Goal: Task Accomplishment & Management: Complete application form

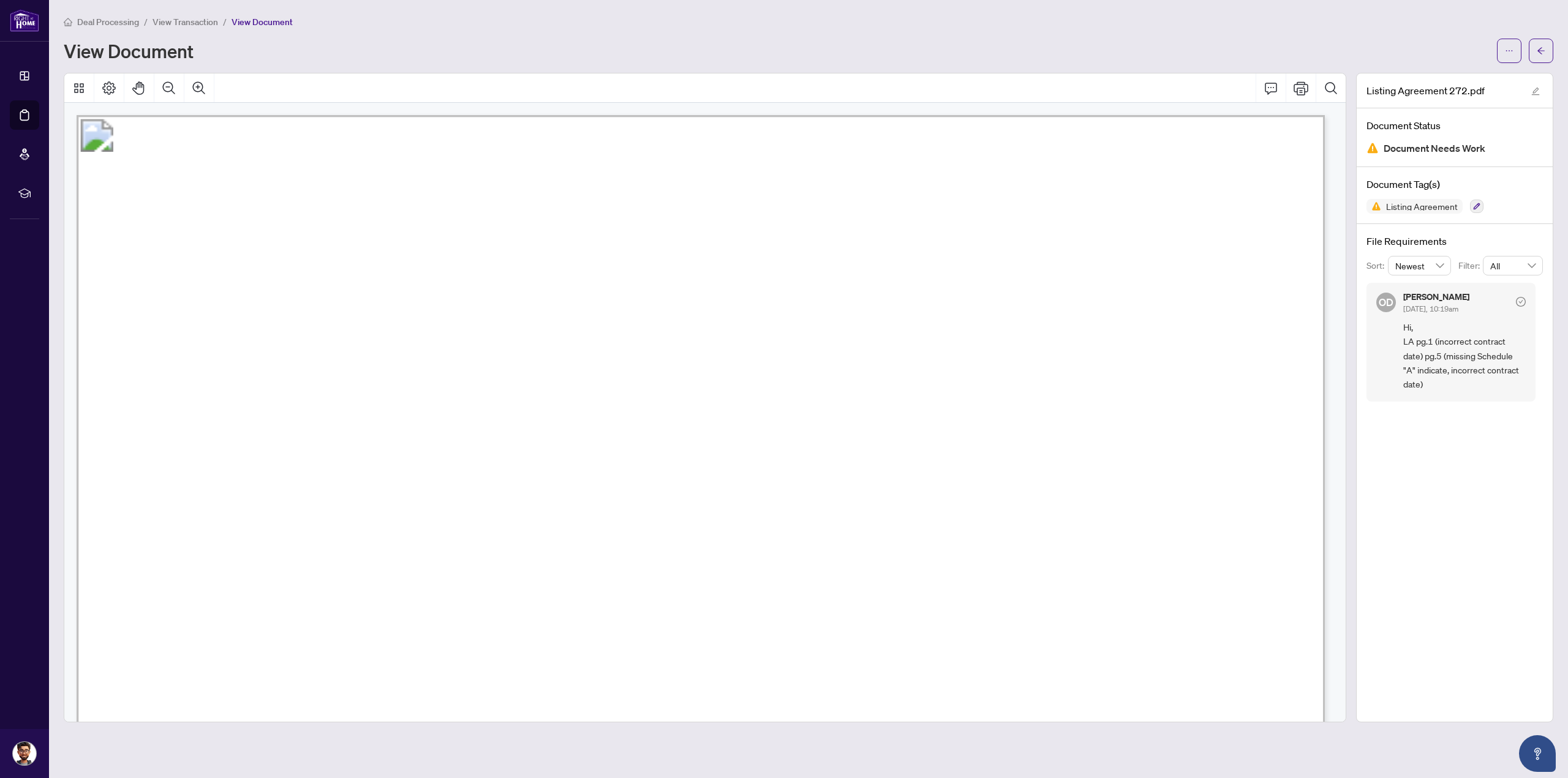
scroll to position [6859, 0]
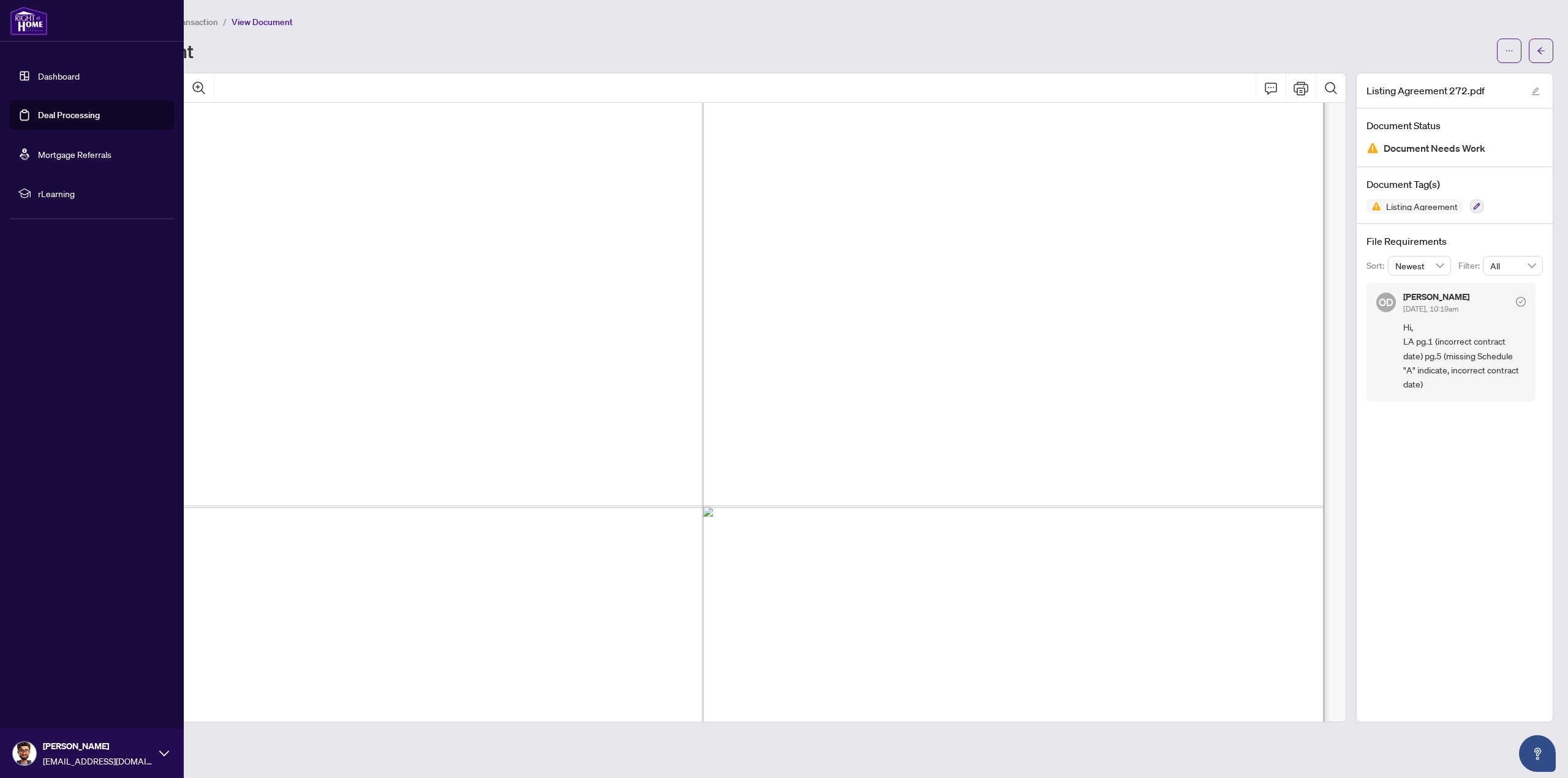
click at [58, 110] on link "Deal Processing" at bounding box center [69, 115] width 62 height 11
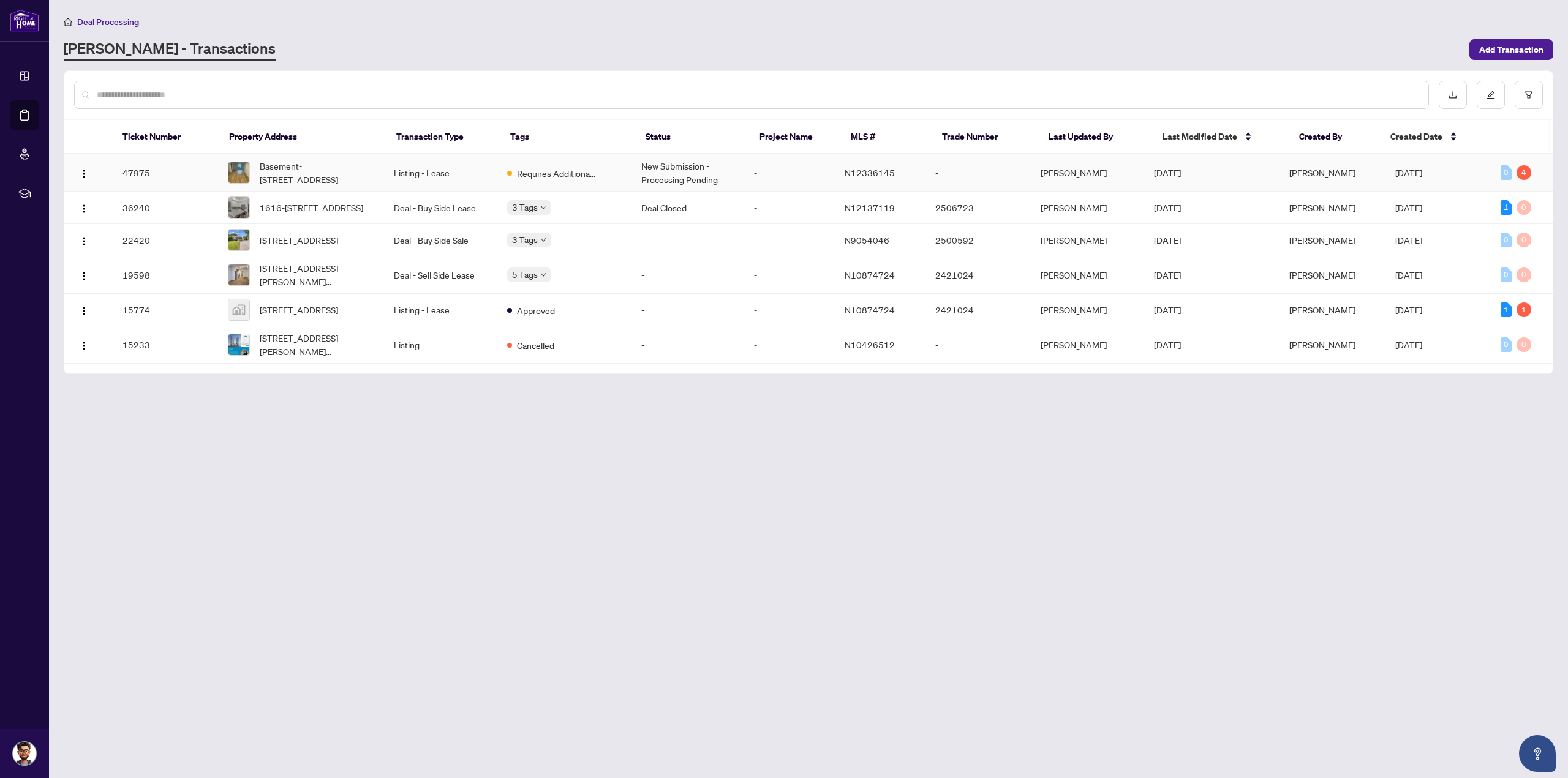
click at [1042, 173] on td "[PERSON_NAME]" at bounding box center [1088, 173] width 113 height 37
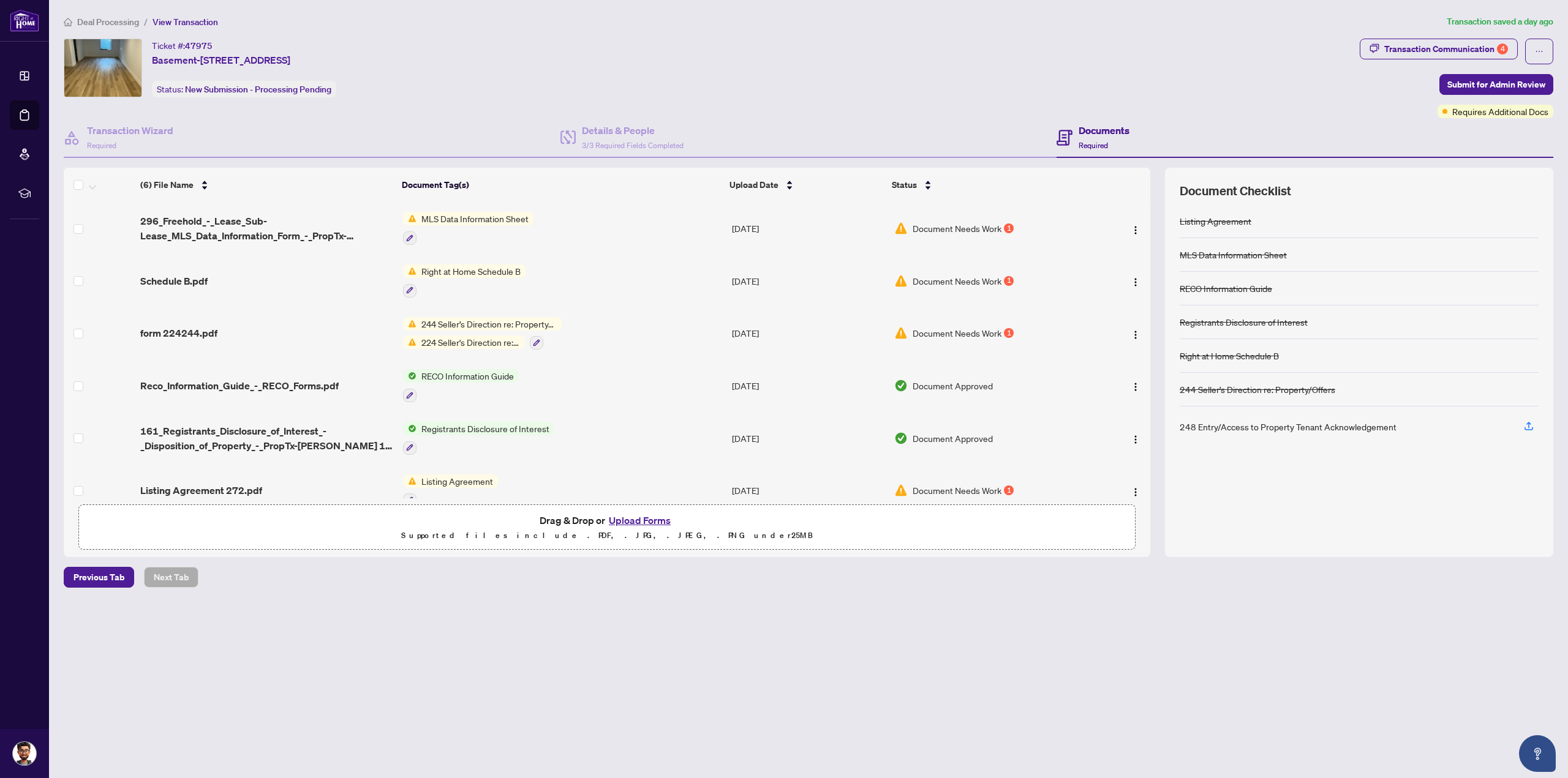
click at [916, 222] on span "Document Needs Work" at bounding box center [956, 228] width 89 height 14
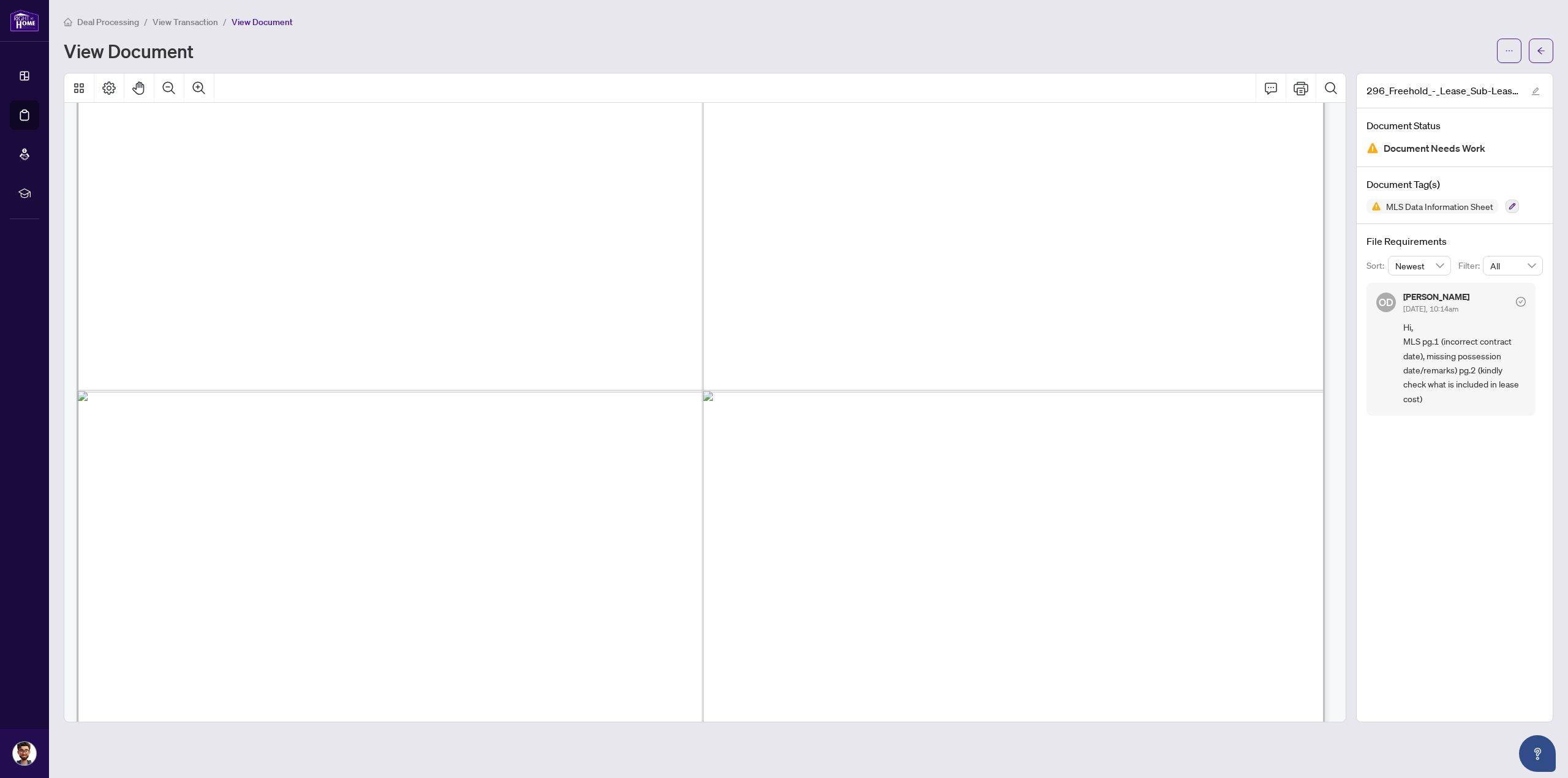
scroll to position [980, 0]
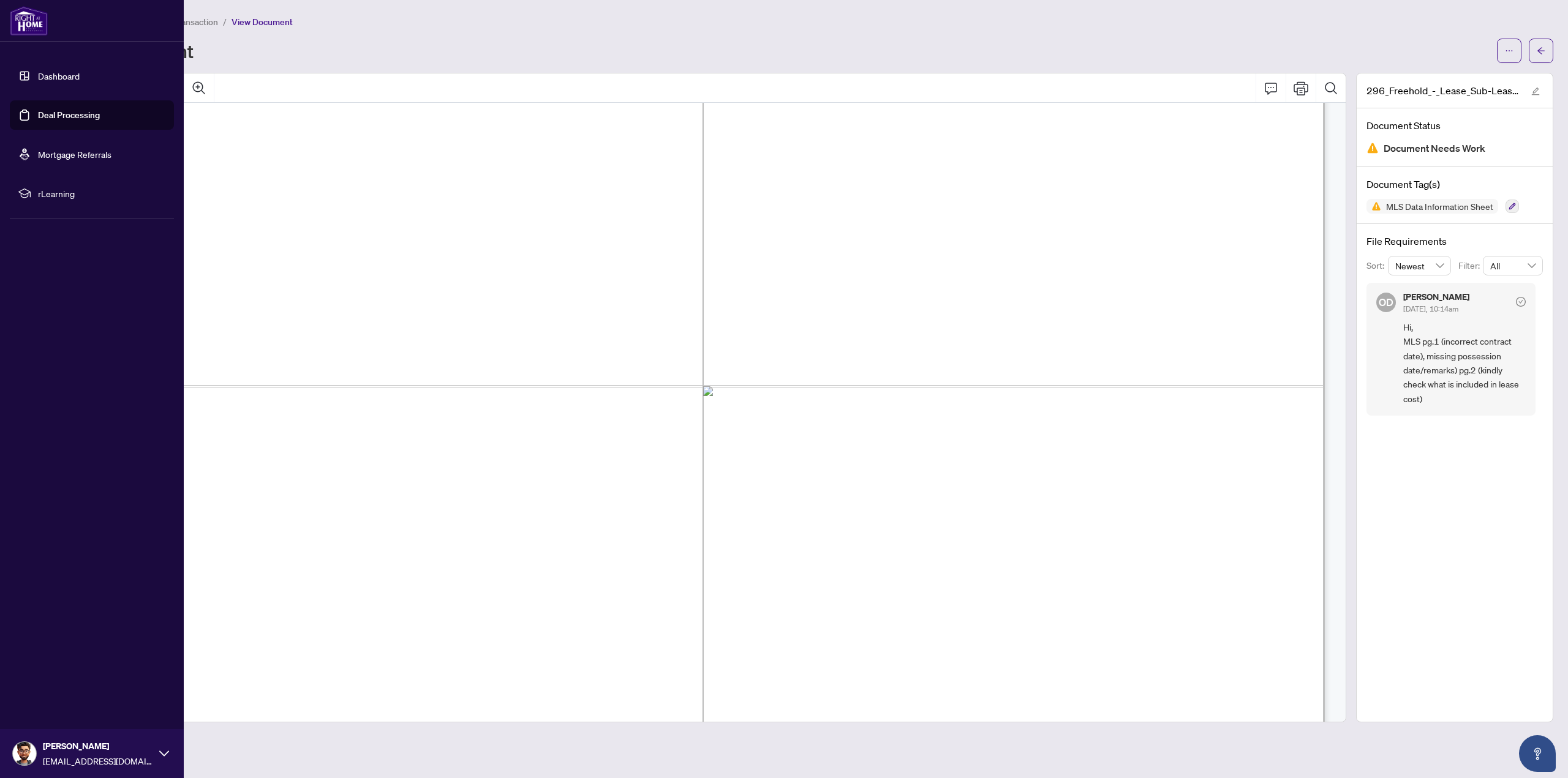
click at [38, 113] on link "Deal Processing" at bounding box center [69, 115] width 62 height 11
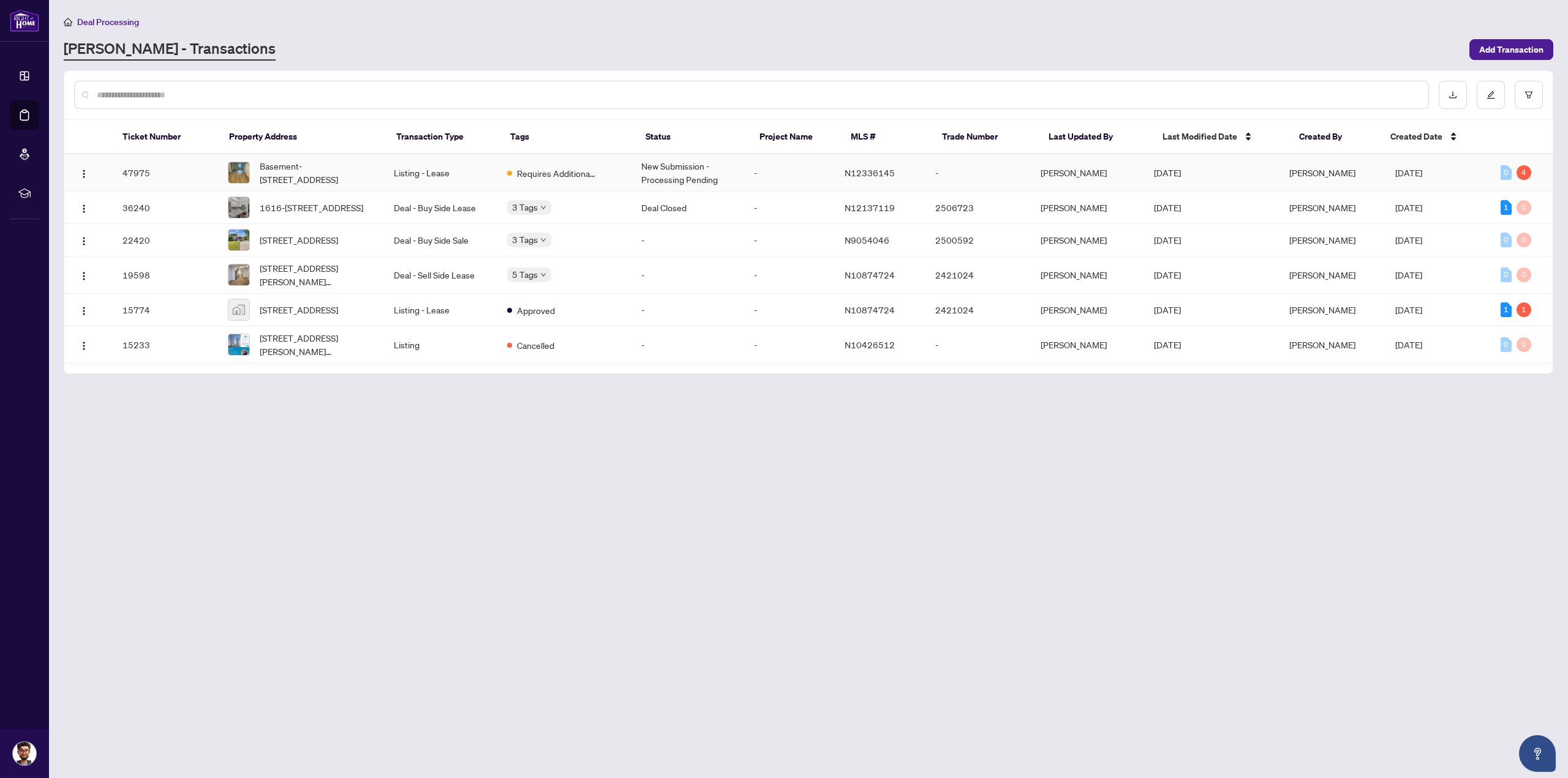
click at [1056, 170] on td "[PERSON_NAME]" at bounding box center [1088, 173] width 113 height 37
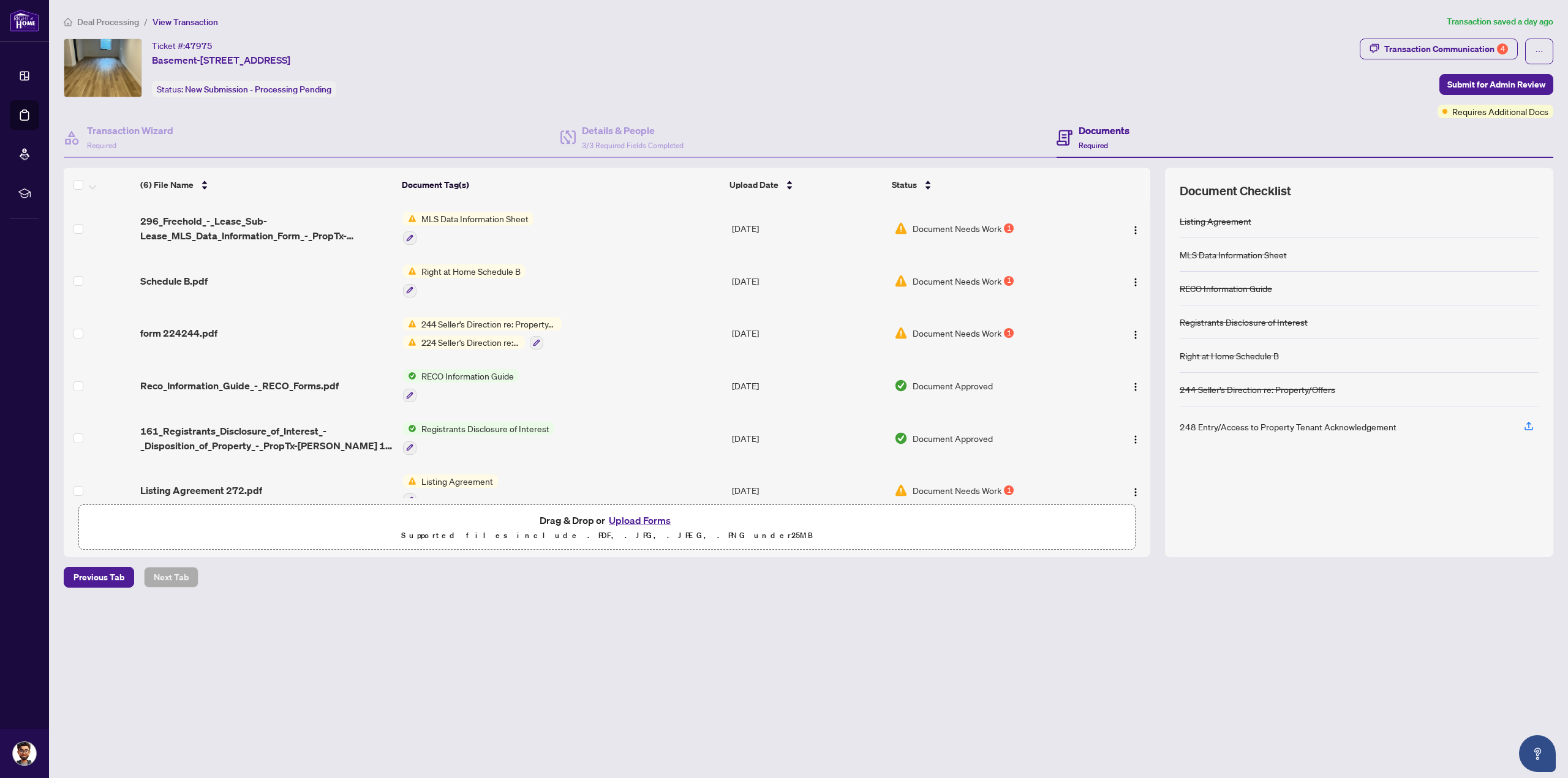
click at [447, 265] on span "Right at Home Schedule B" at bounding box center [470, 271] width 109 height 14
click at [905, 281] on div "Document Needs Work 1" at bounding box center [991, 280] width 194 height 14
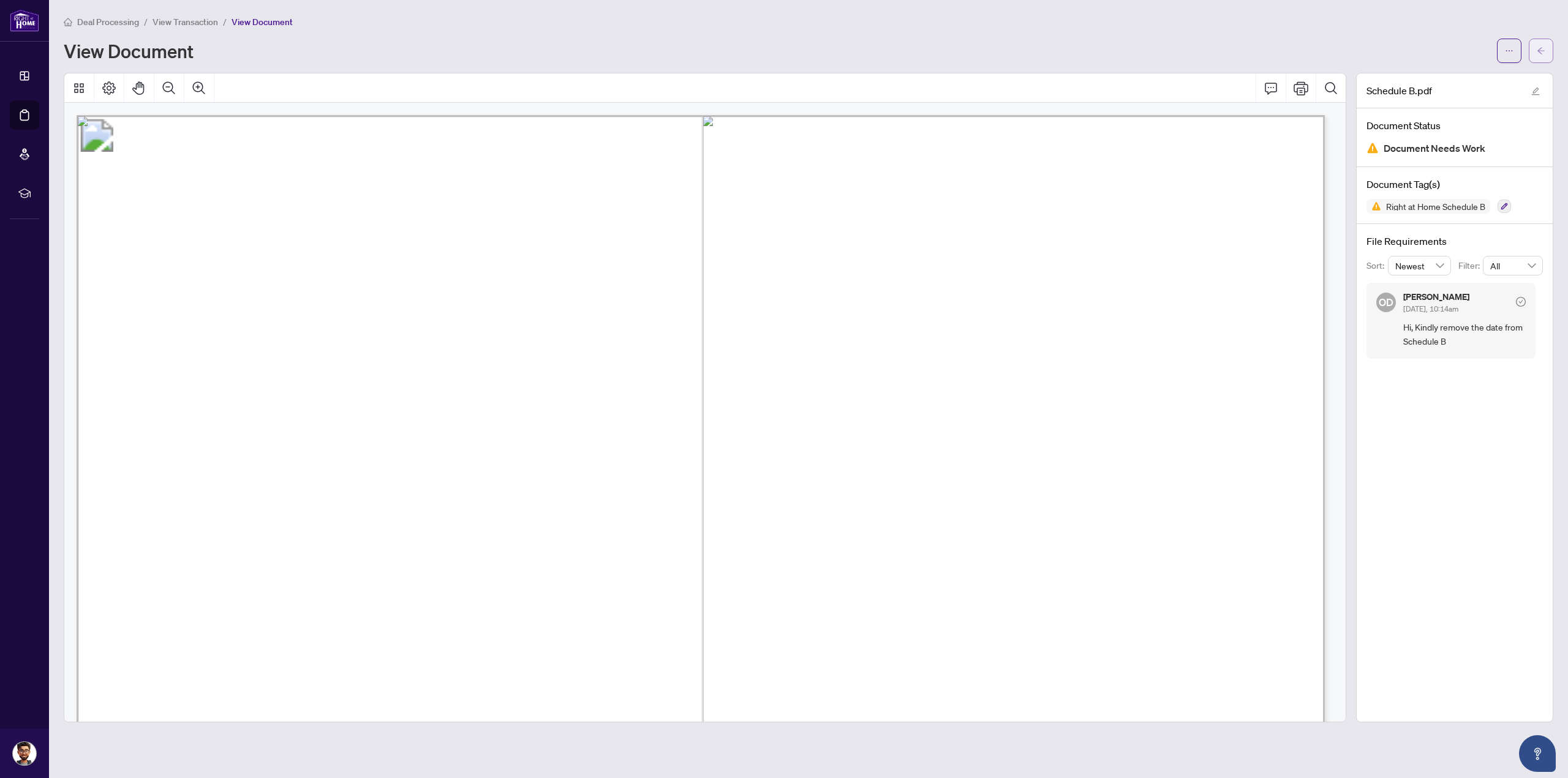
click at [1541, 47] on icon "arrow-left" at bounding box center [1541, 50] width 8 height 8
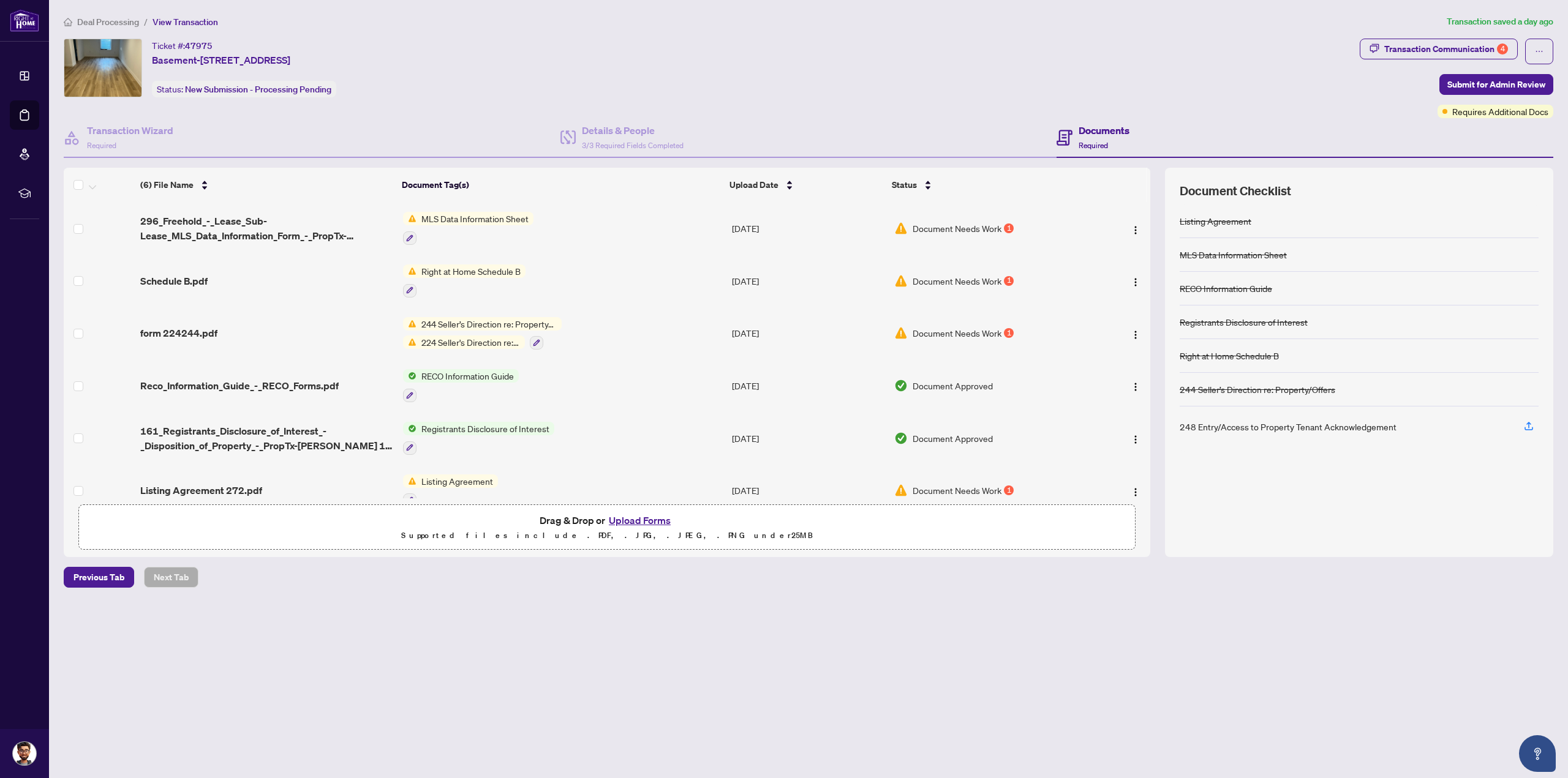
click at [451, 322] on span "244 Seller’s Direction re: Property/Offers" at bounding box center [489, 323] width 145 height 14
click at [185, 329] on span "form 224244.pdf" at bounding box center [179, 333] width 77 height 15
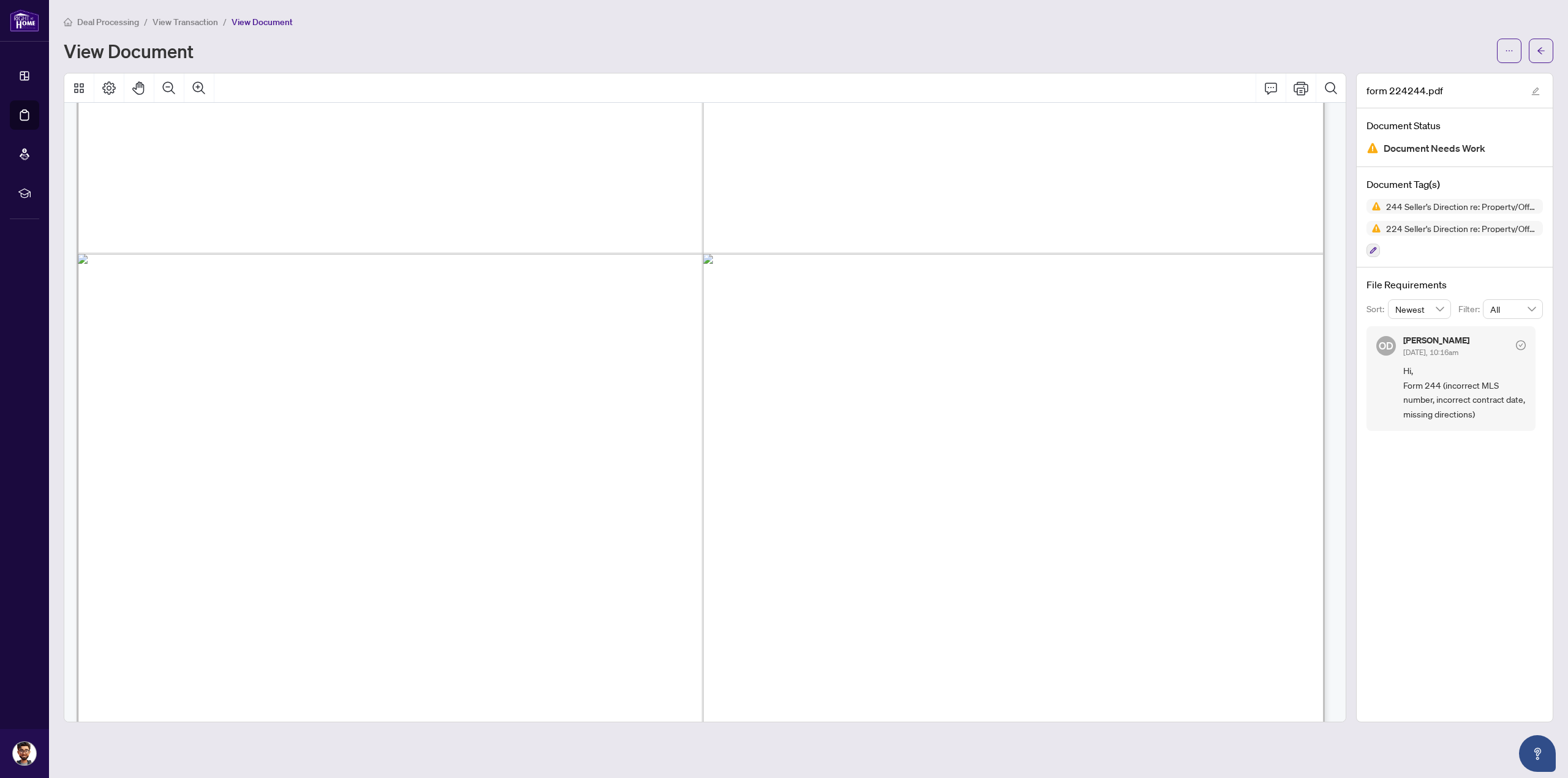
scroll to position [2572, 0]
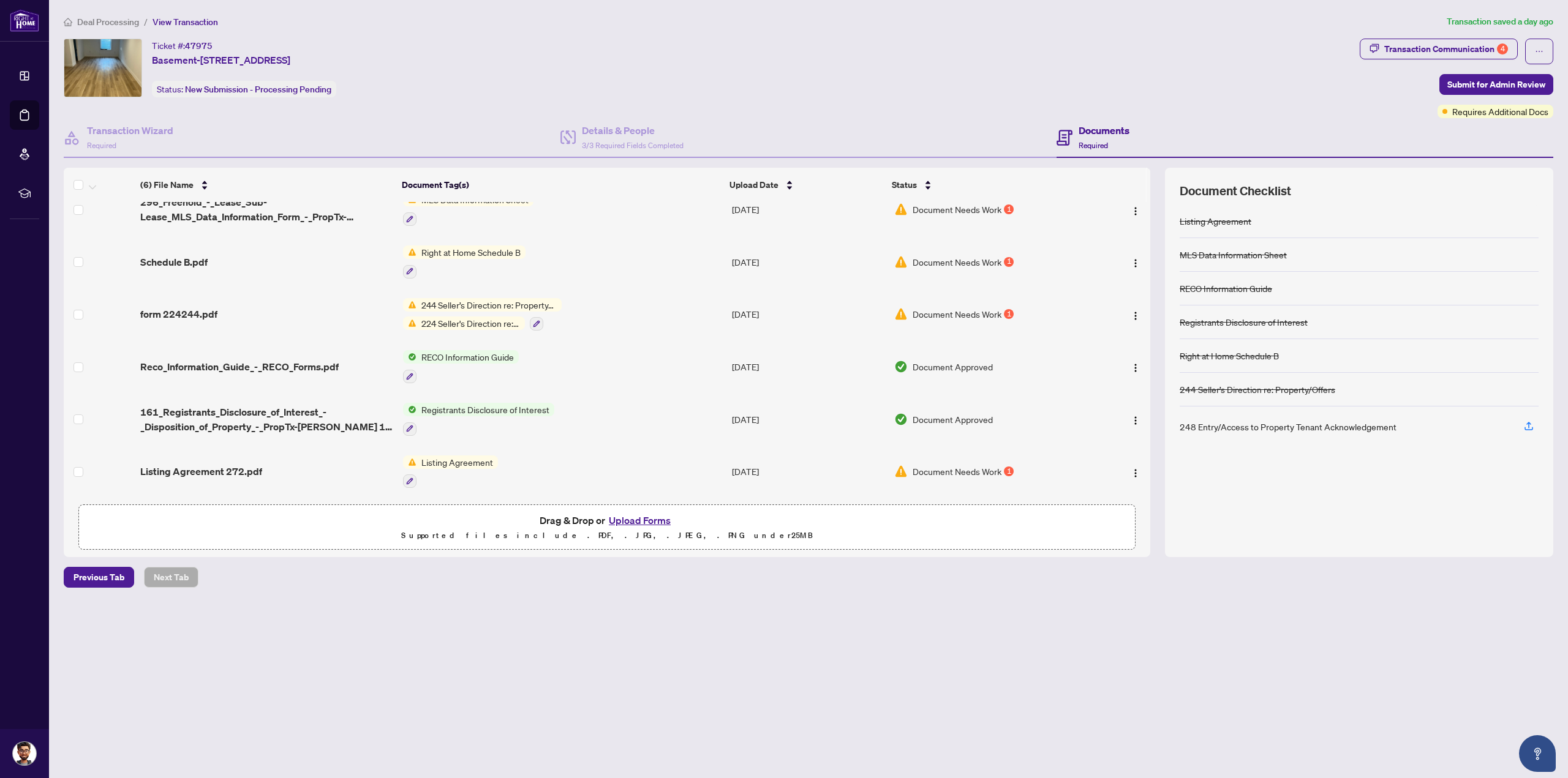
scroll to position [19, 0]
click at [215, 464] on span "Listing Agreement 272.pdf" at bounding box center [201, 471] width 121 height 15
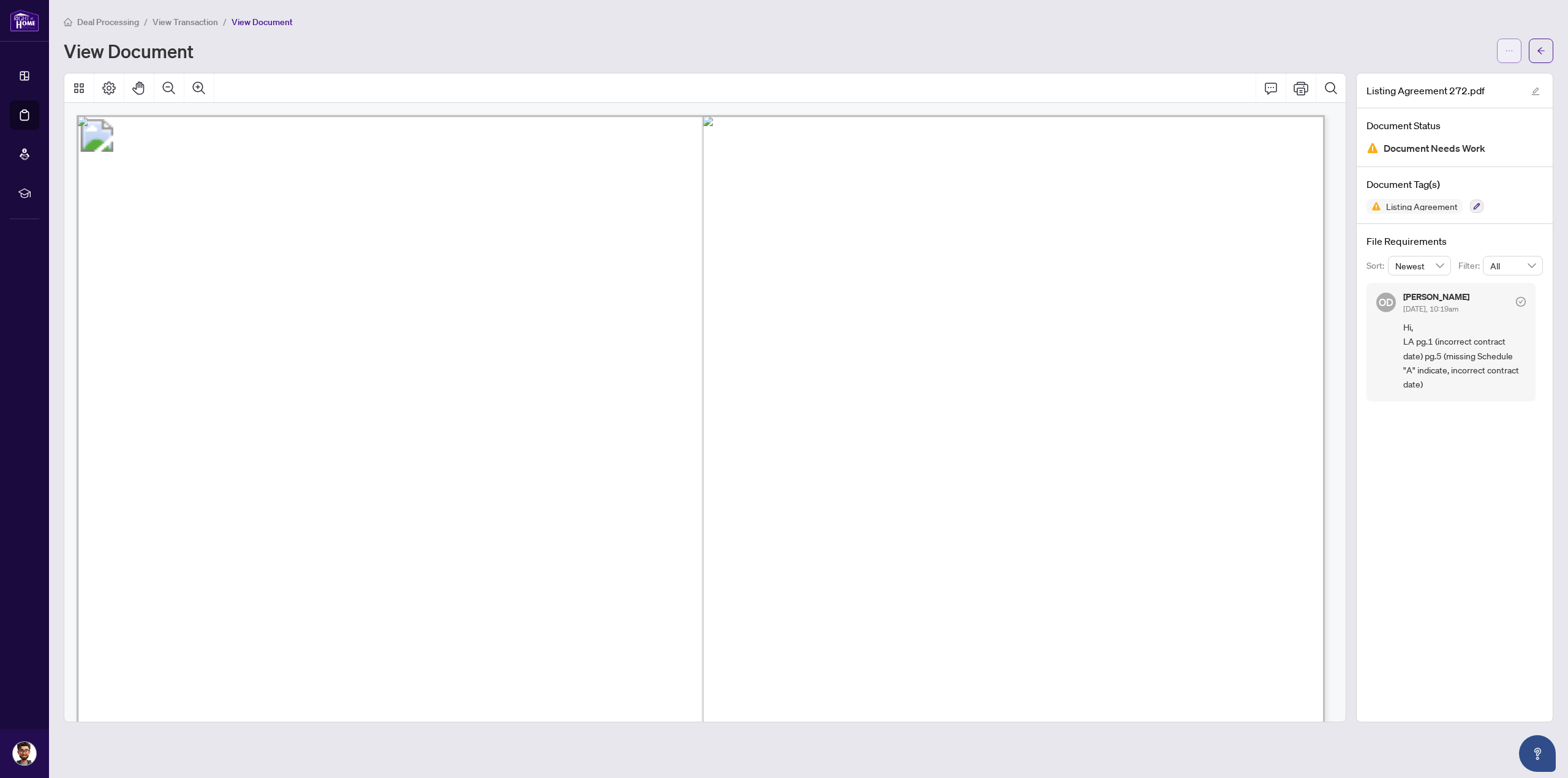
click at [1509, 43] on span "button" at bounding box center [1509, 50] width 8 height 19
click at [1432, 81] on span "Download" at bounding box center [1465, 77] width 93 height 14
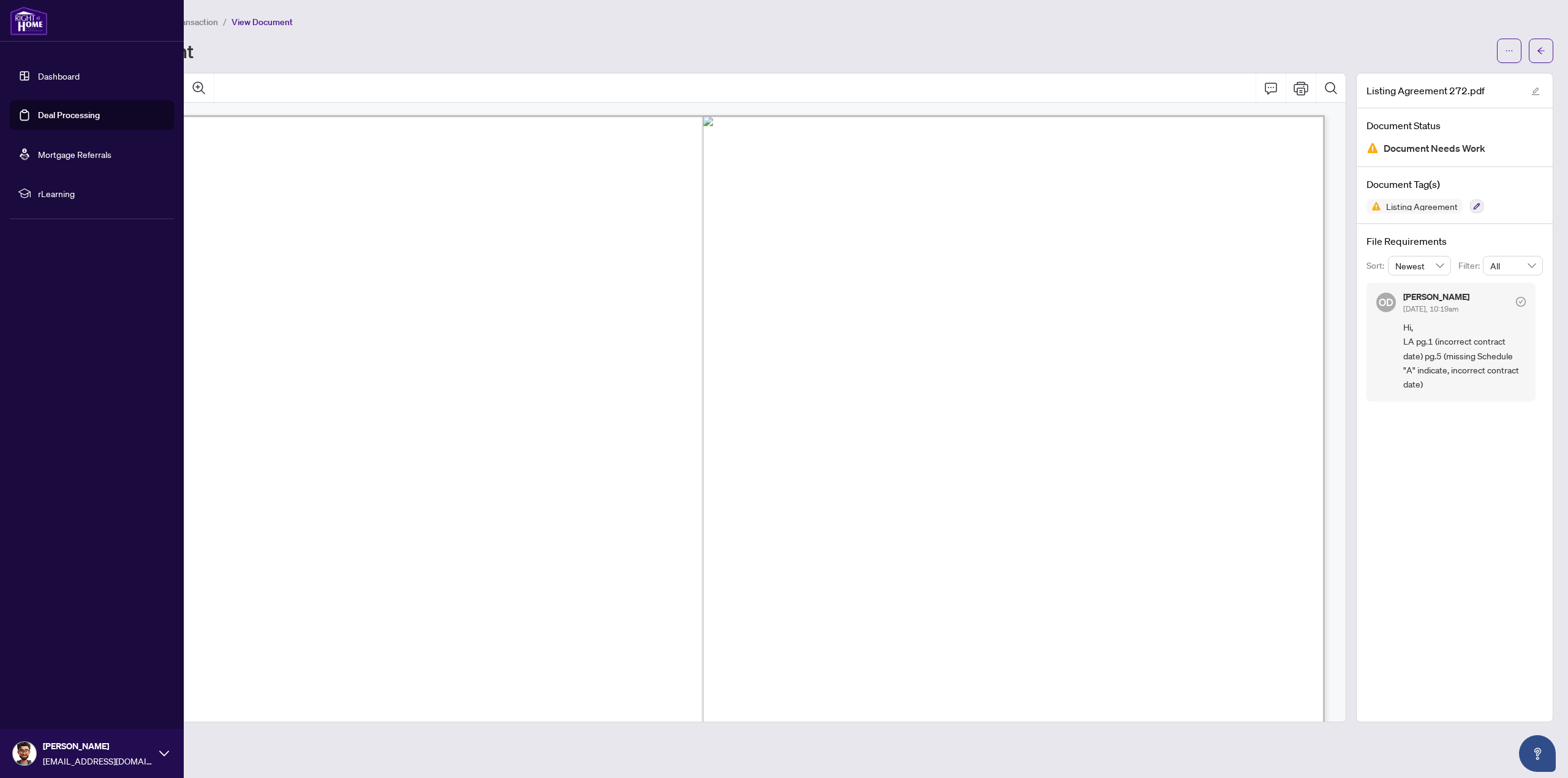
drag, startPoint x: 29, startPoint y: 110, endPoint x: 141, endPoint y: 125, distance: 113.0
click at [38, 110] on link "Deal Processing" at bounding box center [69, 115] width 62 height 11
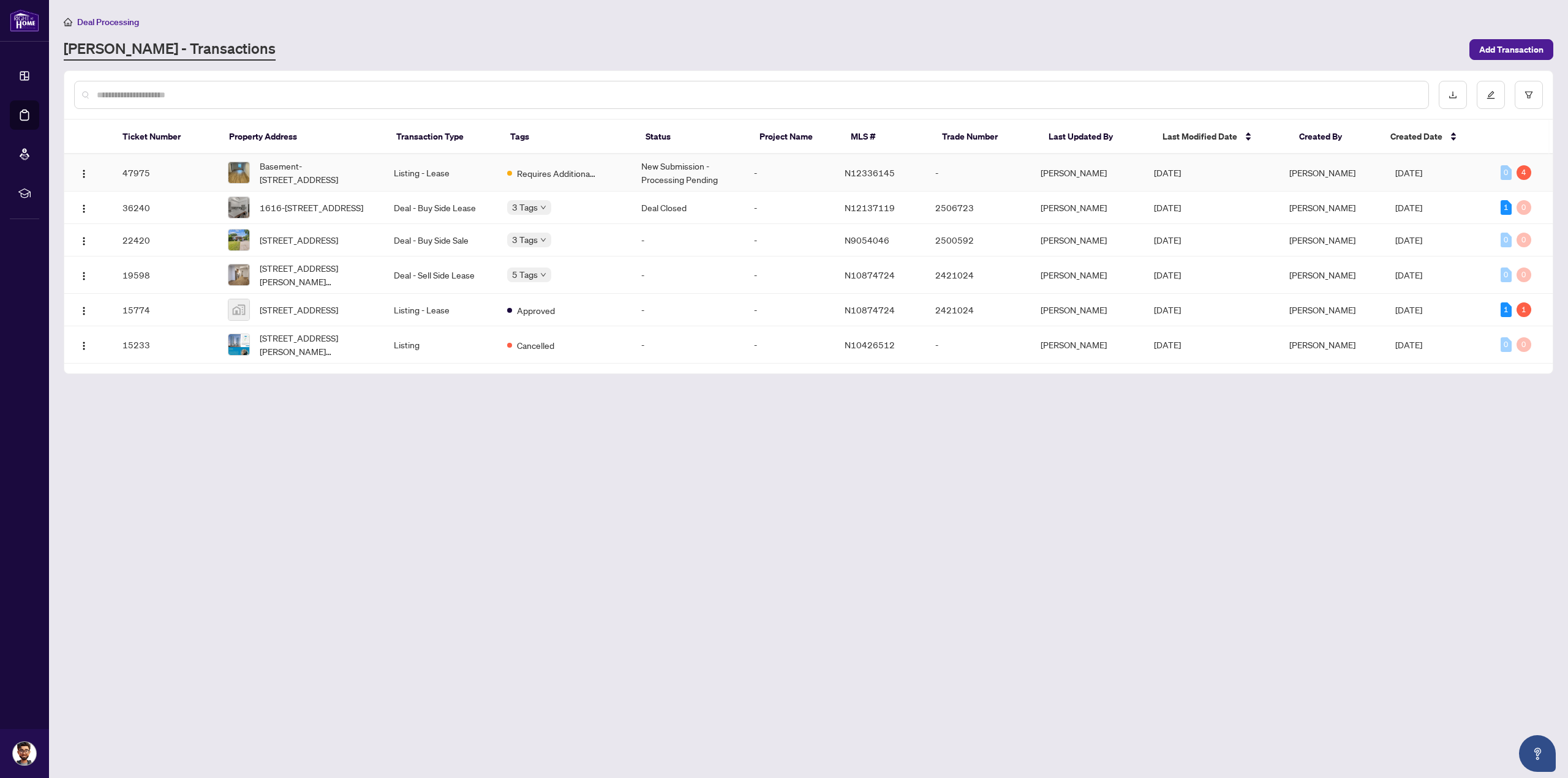
click at [1043, 177] on td "[PERSON_NAME]" at bounding box center [1088, 173] width 113 height 37
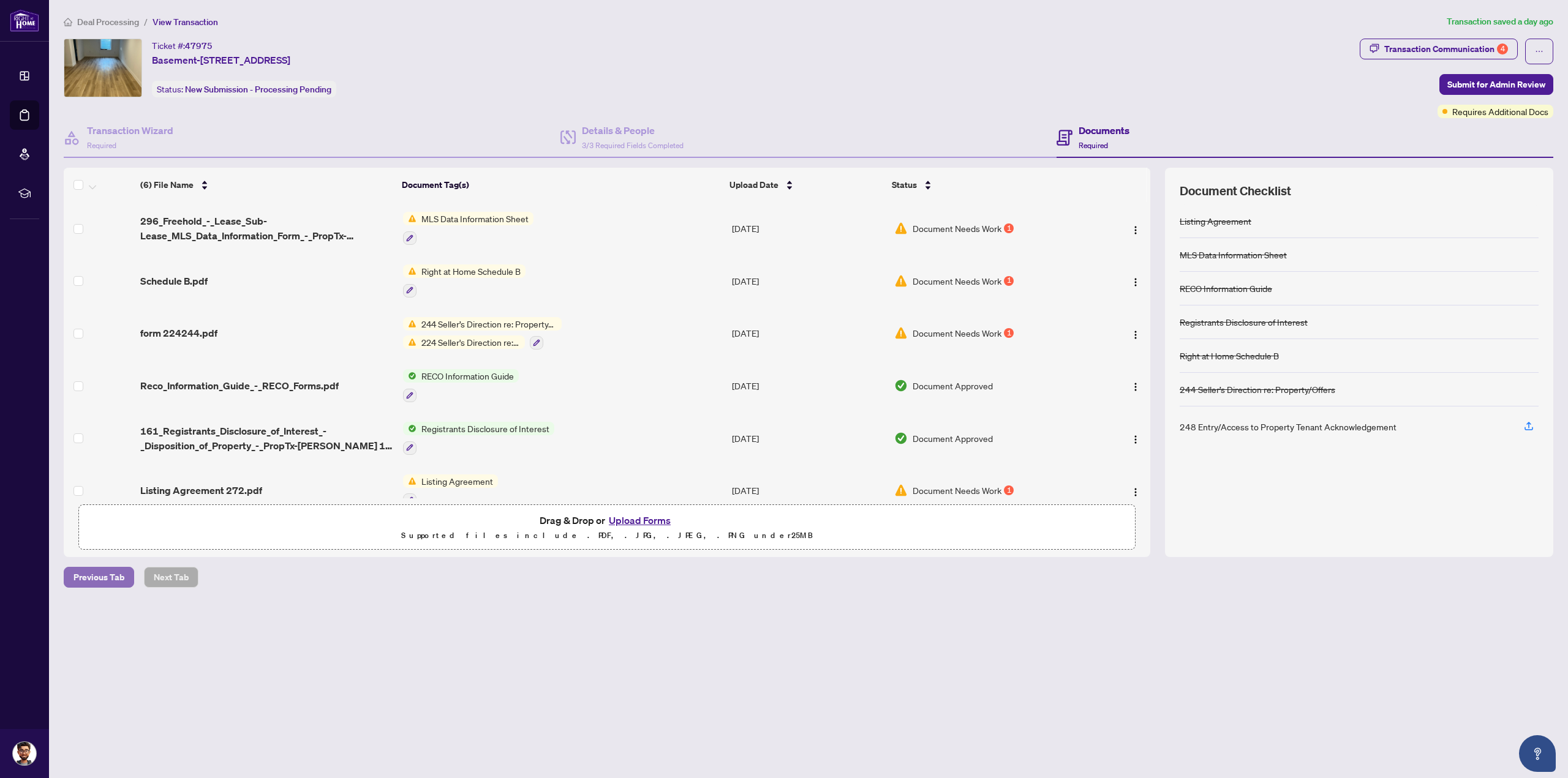
click at [85, 583] on span "Previous Tab" at bounding box center [99, 577] width 51 height 19
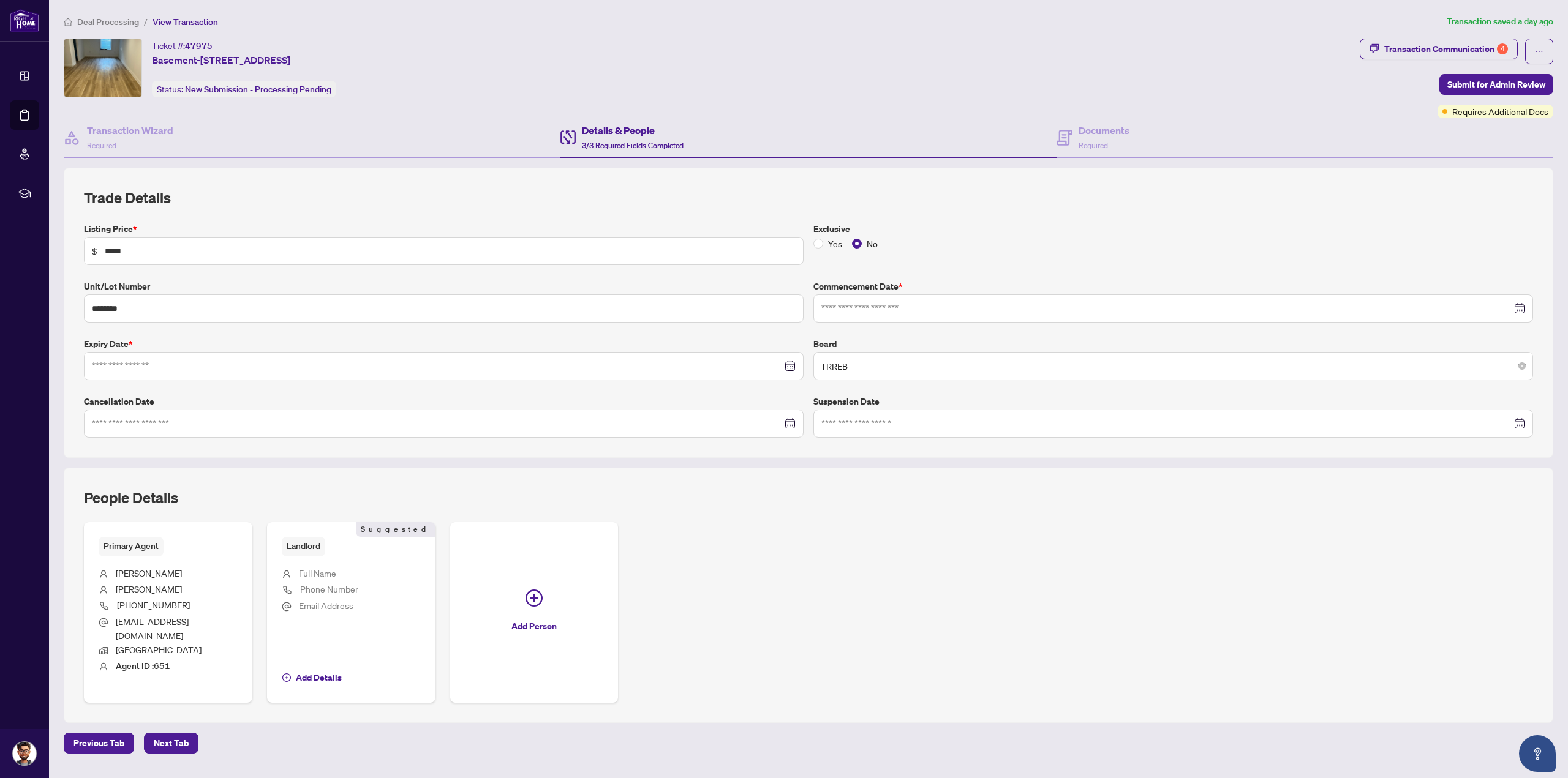
type input "**********"
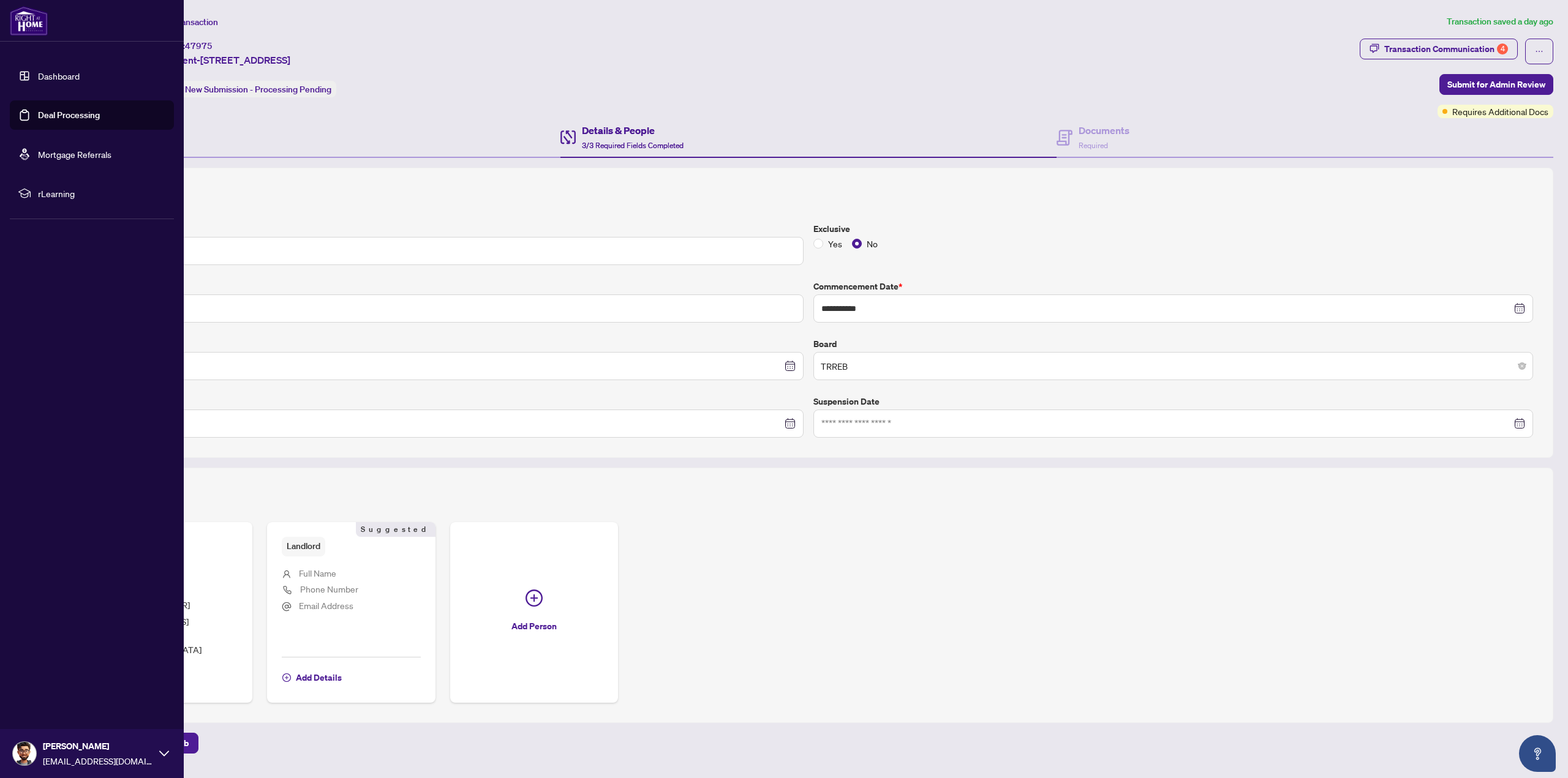
click at [58, 79] on link "Dashboard" at bounding box center [59, 76] width 42 height 11
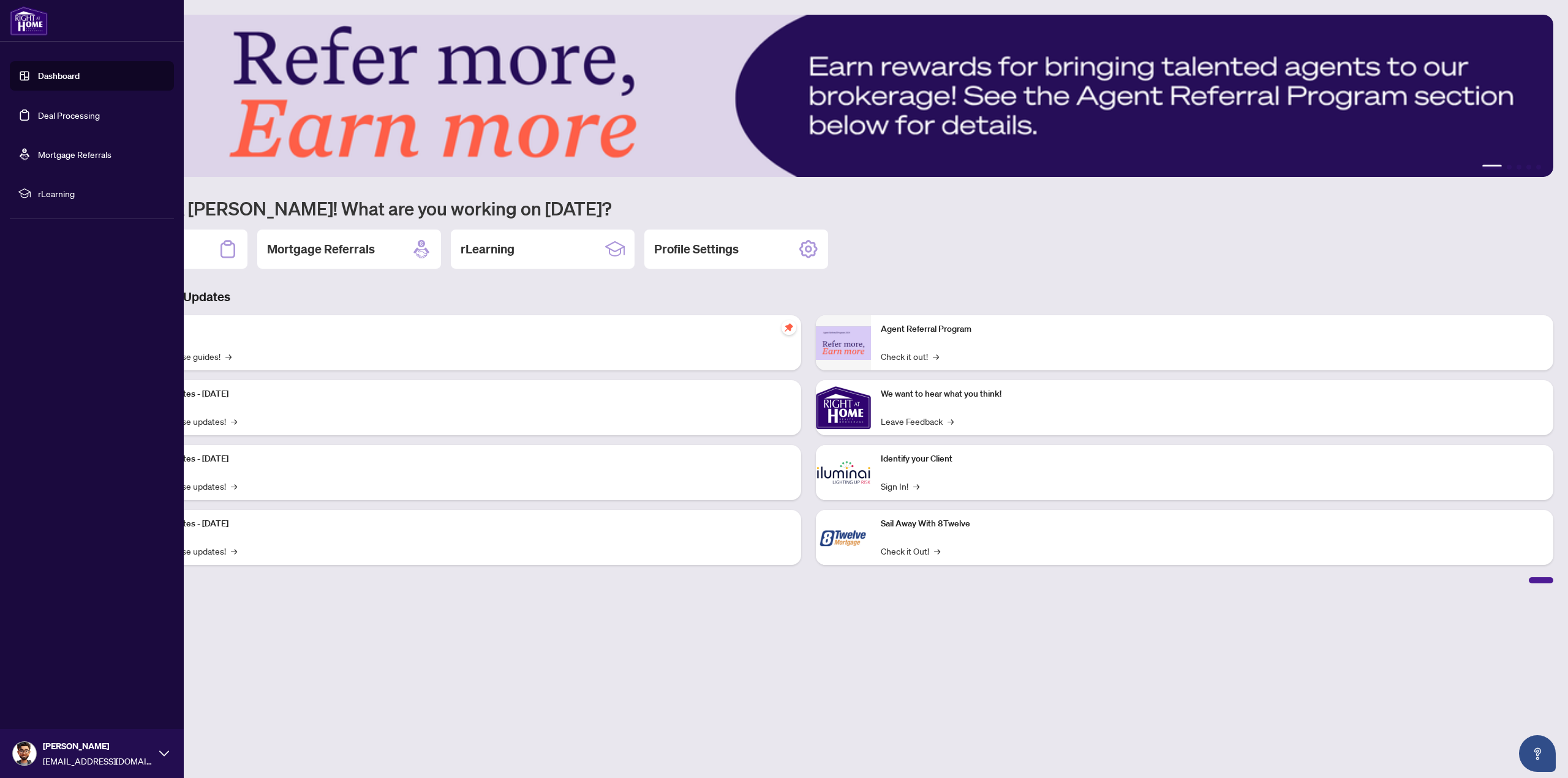
click at [48, 120] on link "Deal Processing" at bounding box center [69, 115] width 62 height 11
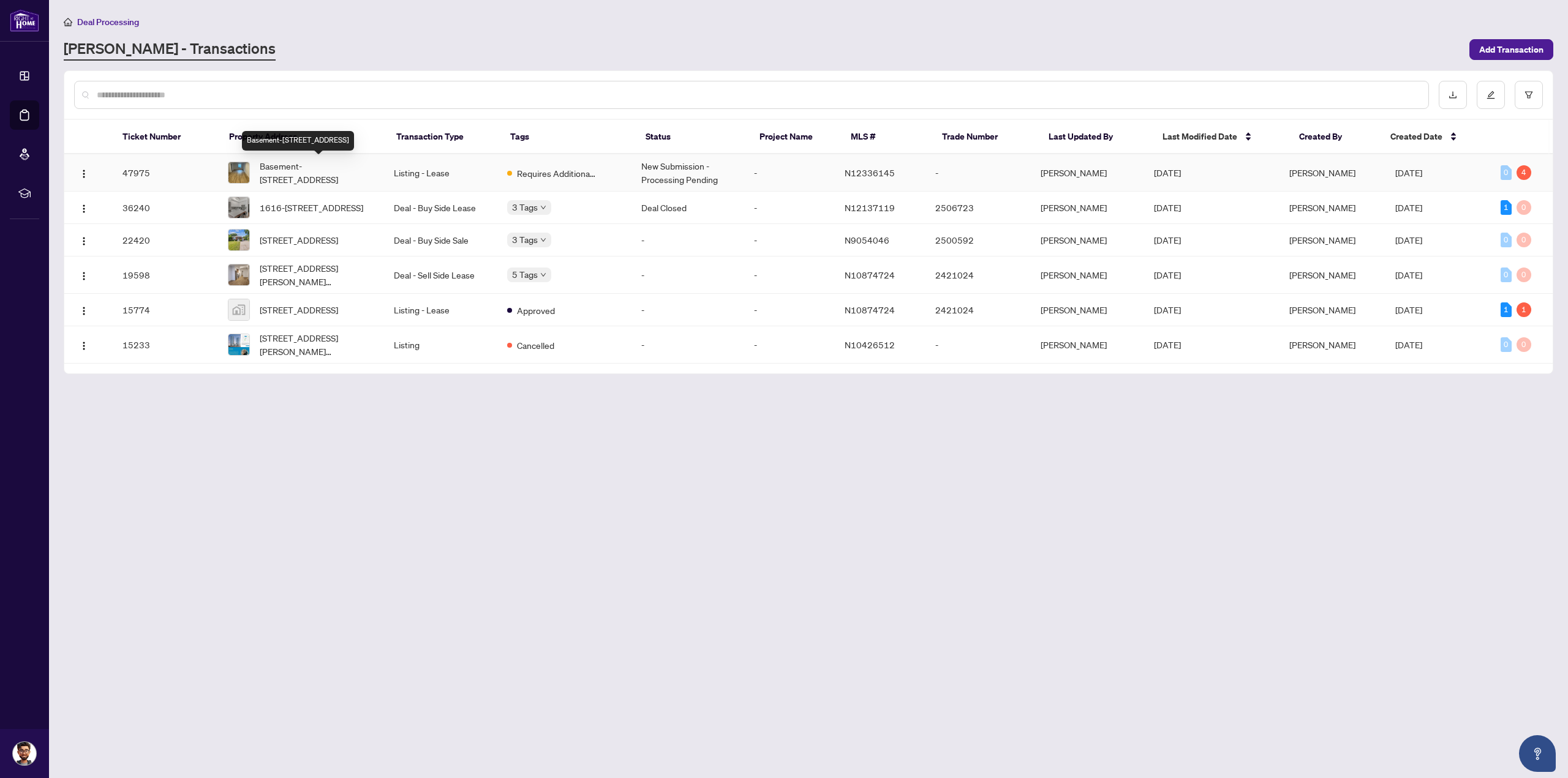
click at [302, 160] on span "Basement-[STREET_ADDRESS]" at bounding box center [316, 173] width 114 height 27
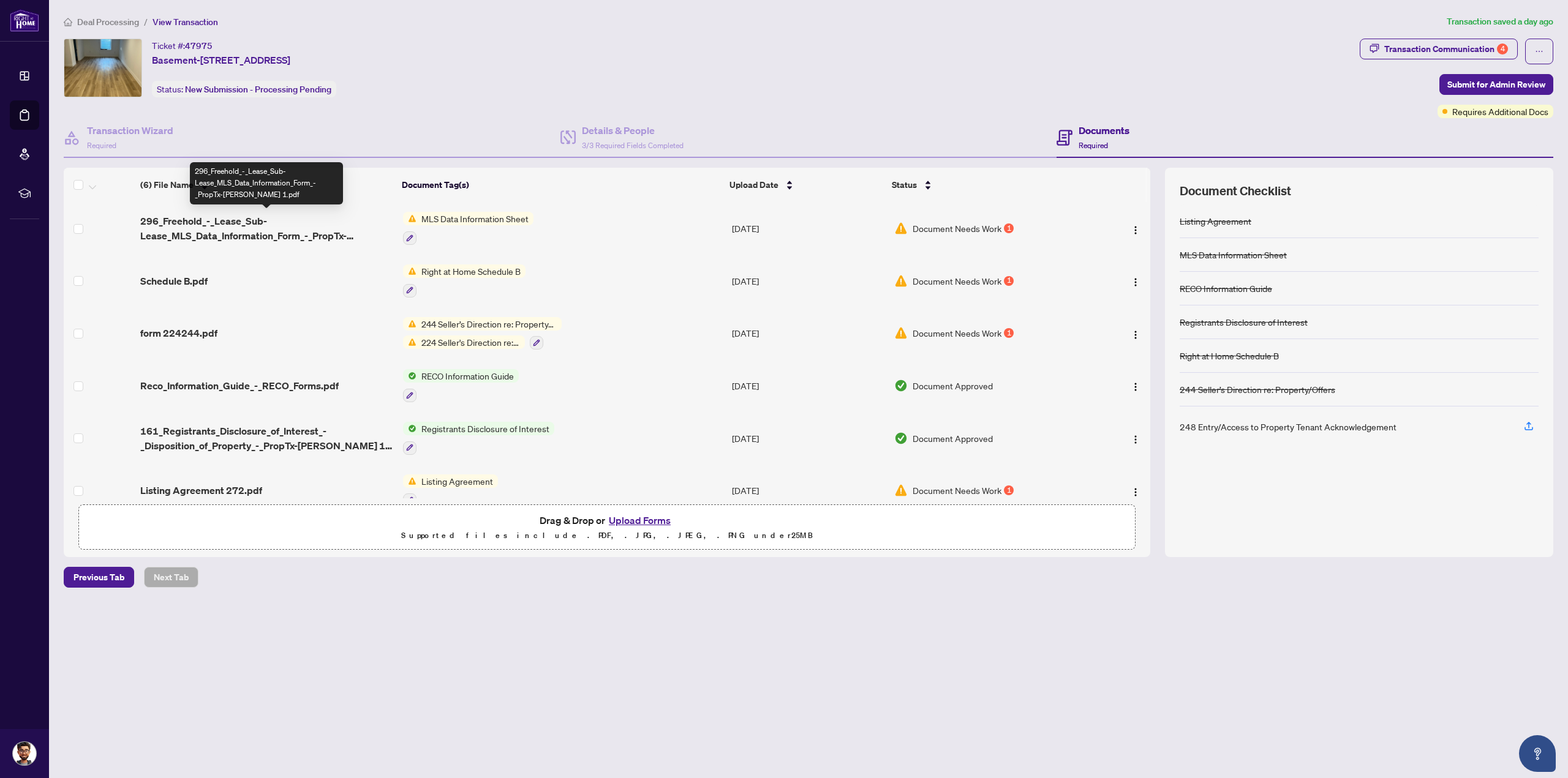
click at [231, 224] on span "296_Freehold_-_Lease_Sub-Lease_MLS_Data_Information_Form_-_PropTx-[PERSON_NAME]…" at bounding box center [267, 228] width 253 height 29
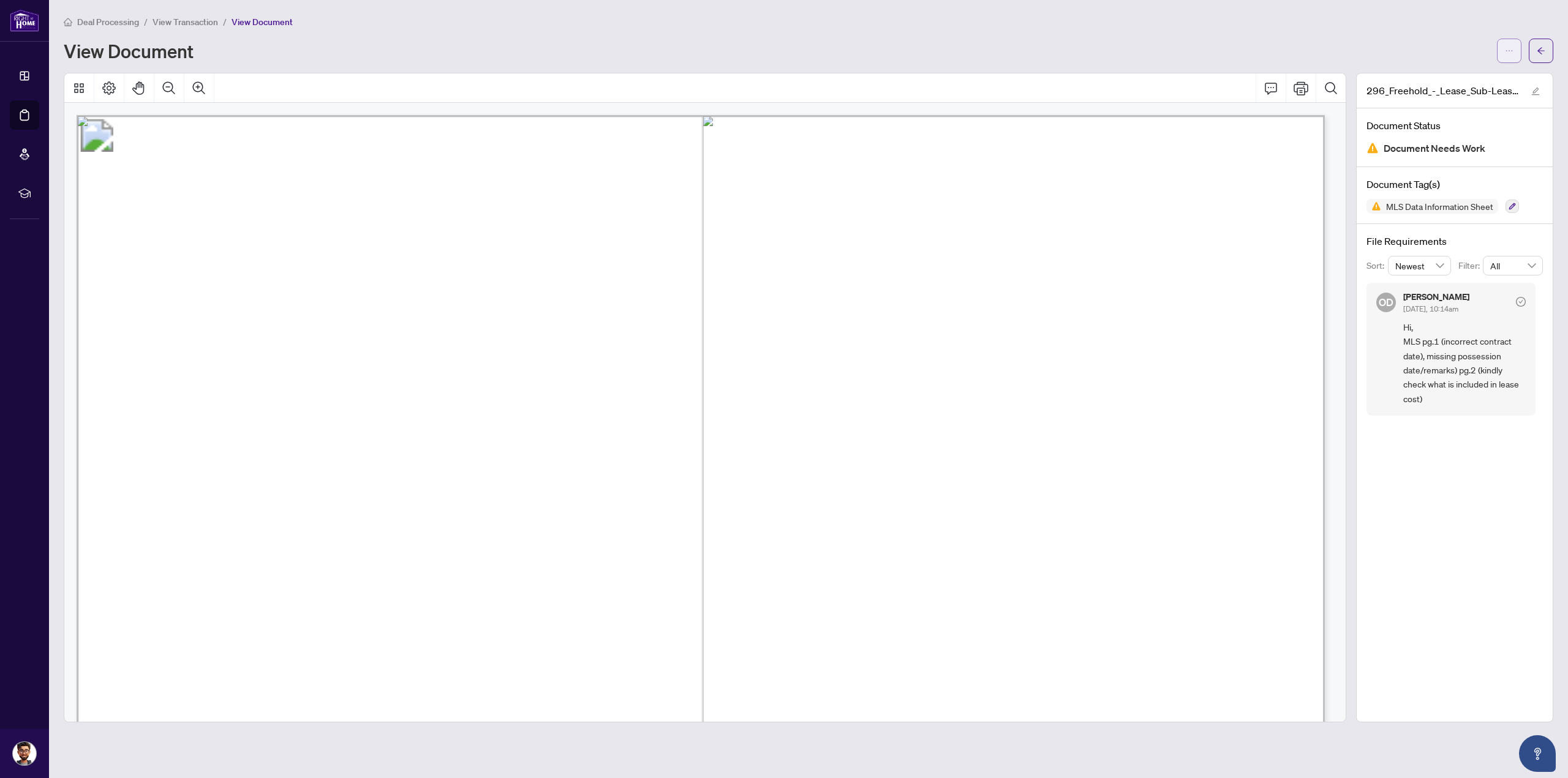
click at [1511, 52] on icon "ellipsis" at bounding box center [1509, 50] width 8 height 8
click at [1539, 47] on icon "arrow-left" at bounding box center [1541, 50] width 8 height 8
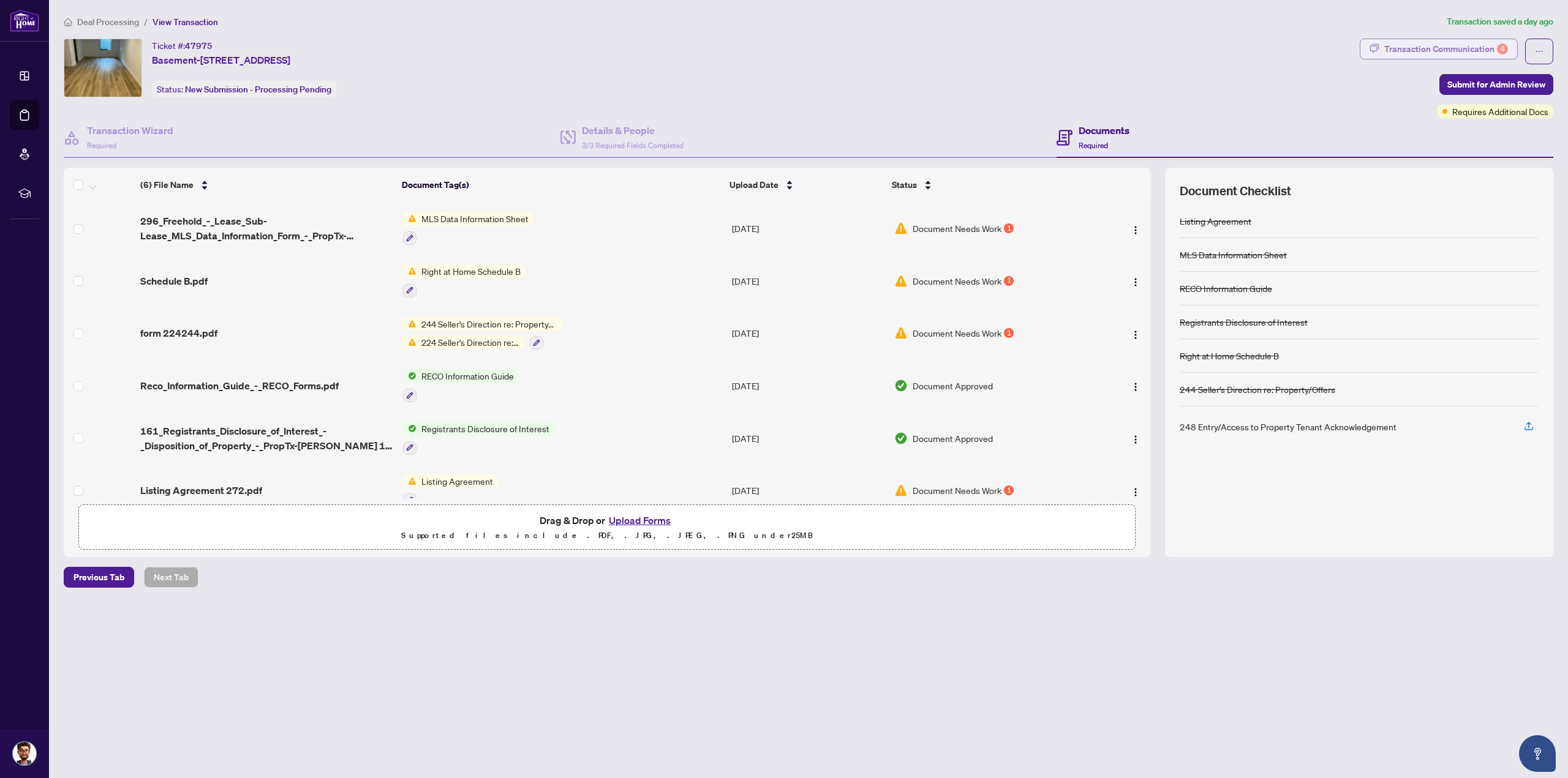
click at [1409, 41] on div "Transaction Communication 4" at bounding box center [1446, 48] width 123 height 19
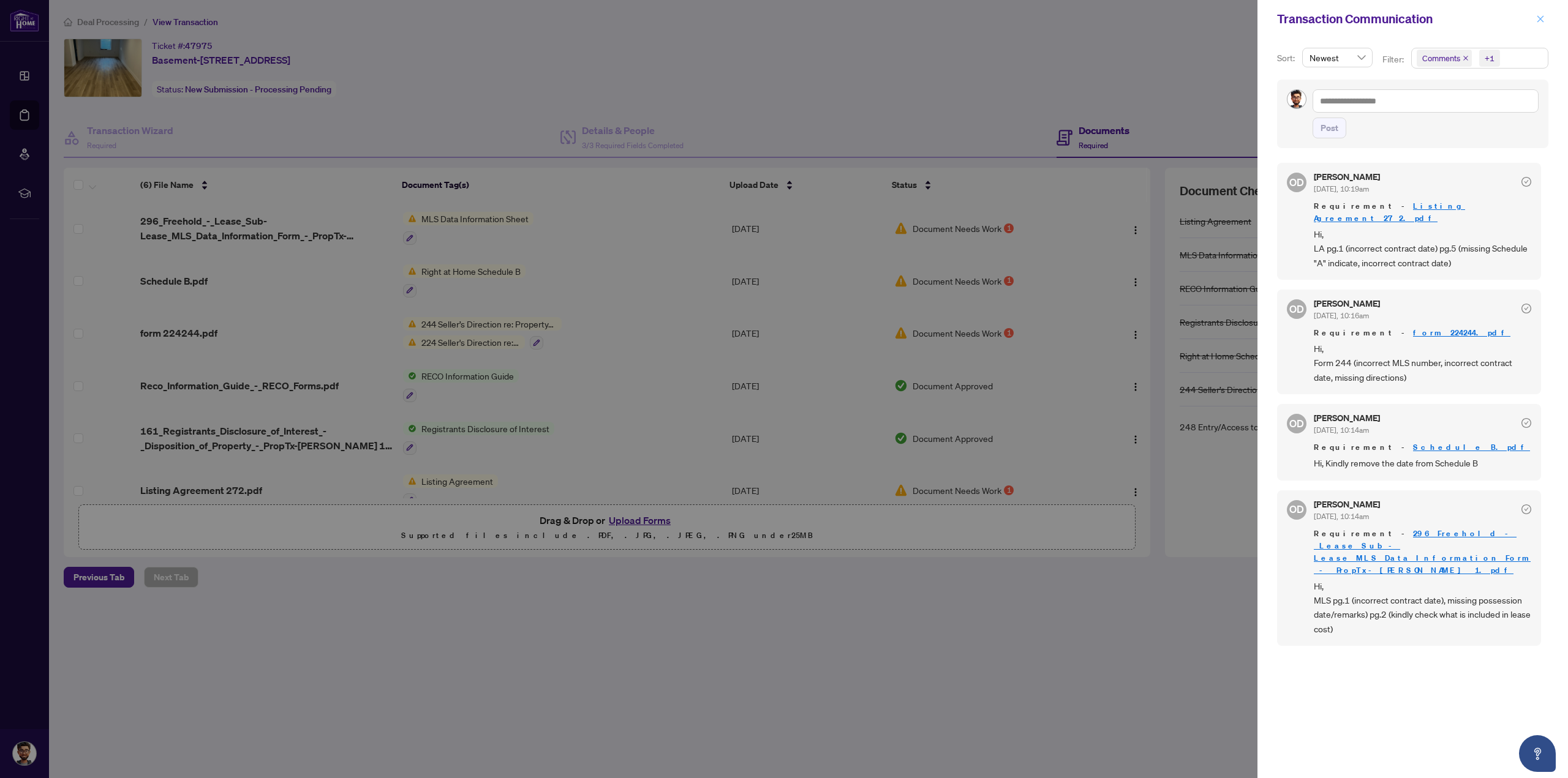
click at [1533, 19] on button "button" at bounding box center [1540, 19] width 16 height 15
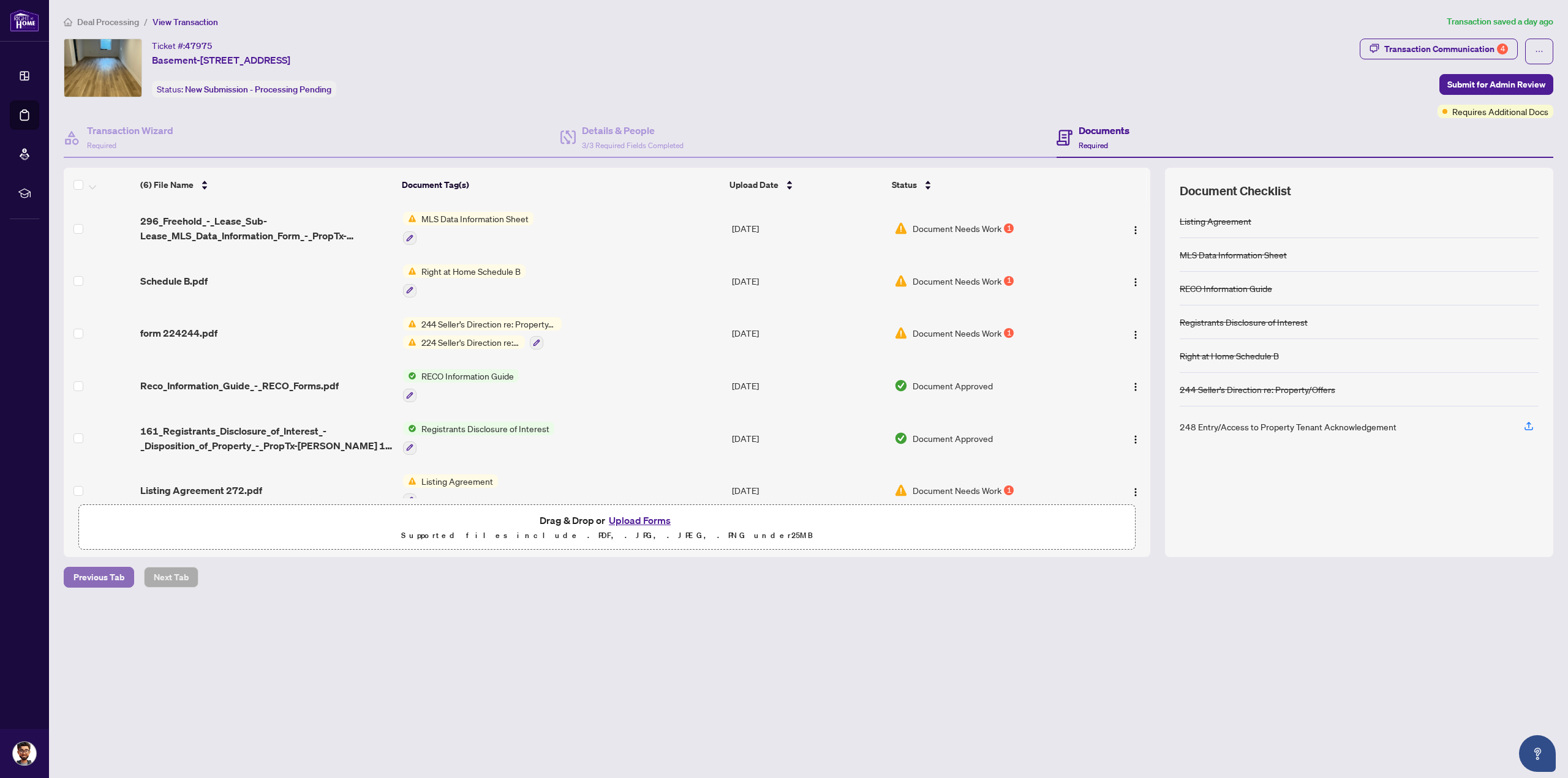
click at [92, 572] on span "Previous Tab" at bounding box center [99, 577] width 51 height 19
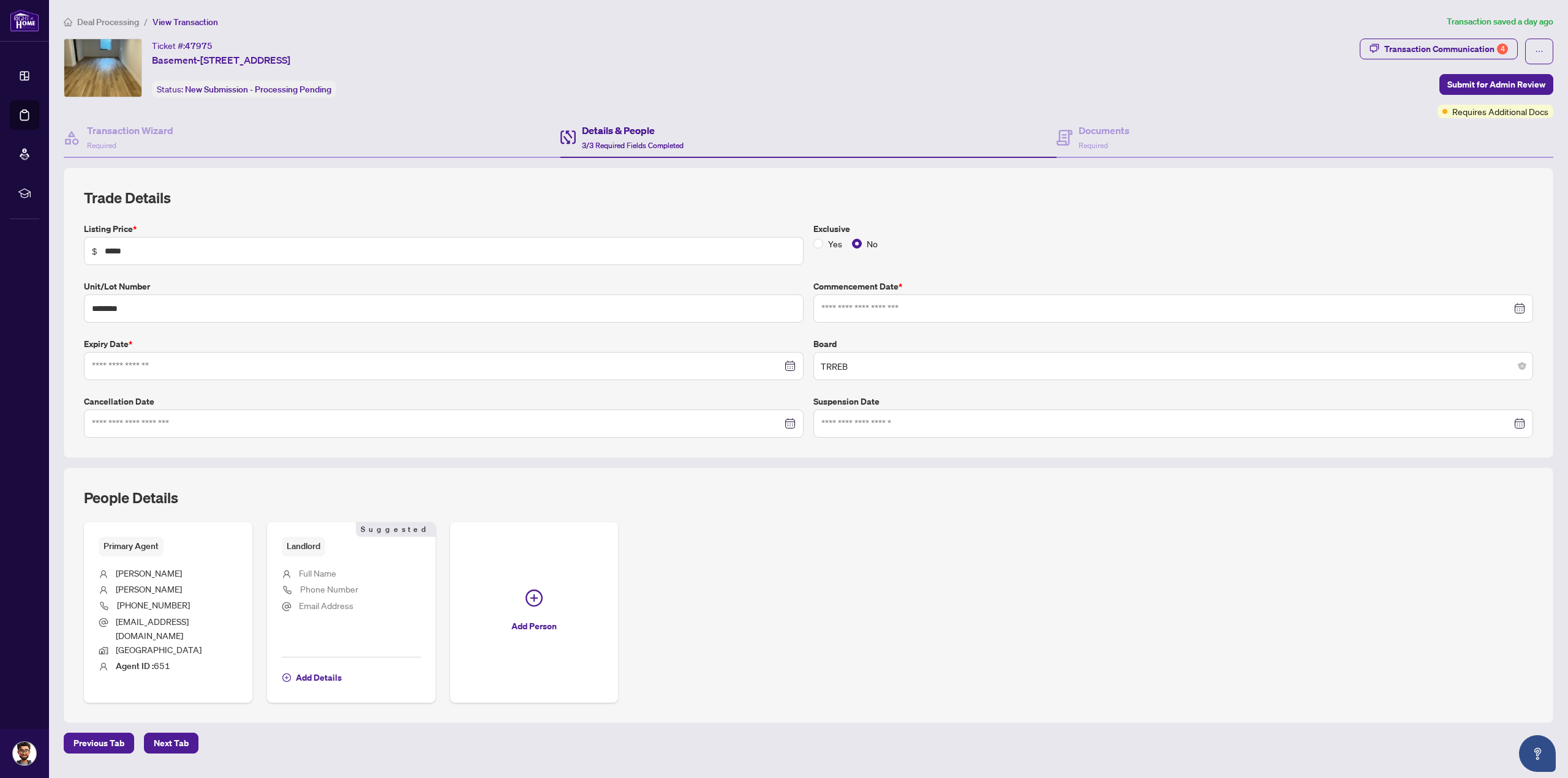
type input "**********"
click at [96, 733] on span "Previous Tab" at bounding box center [99, 742] width 51 height 19
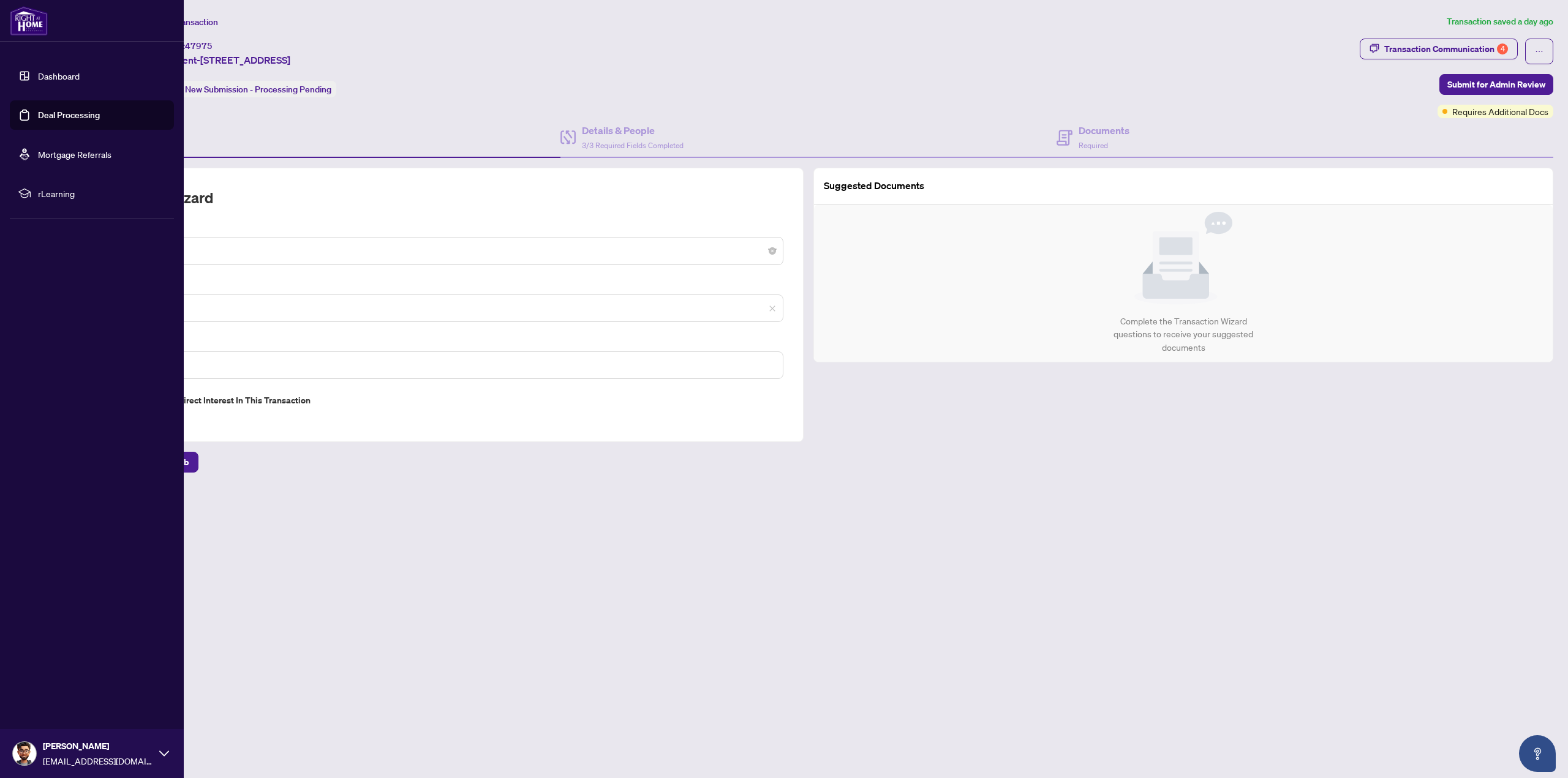
type input "**********"
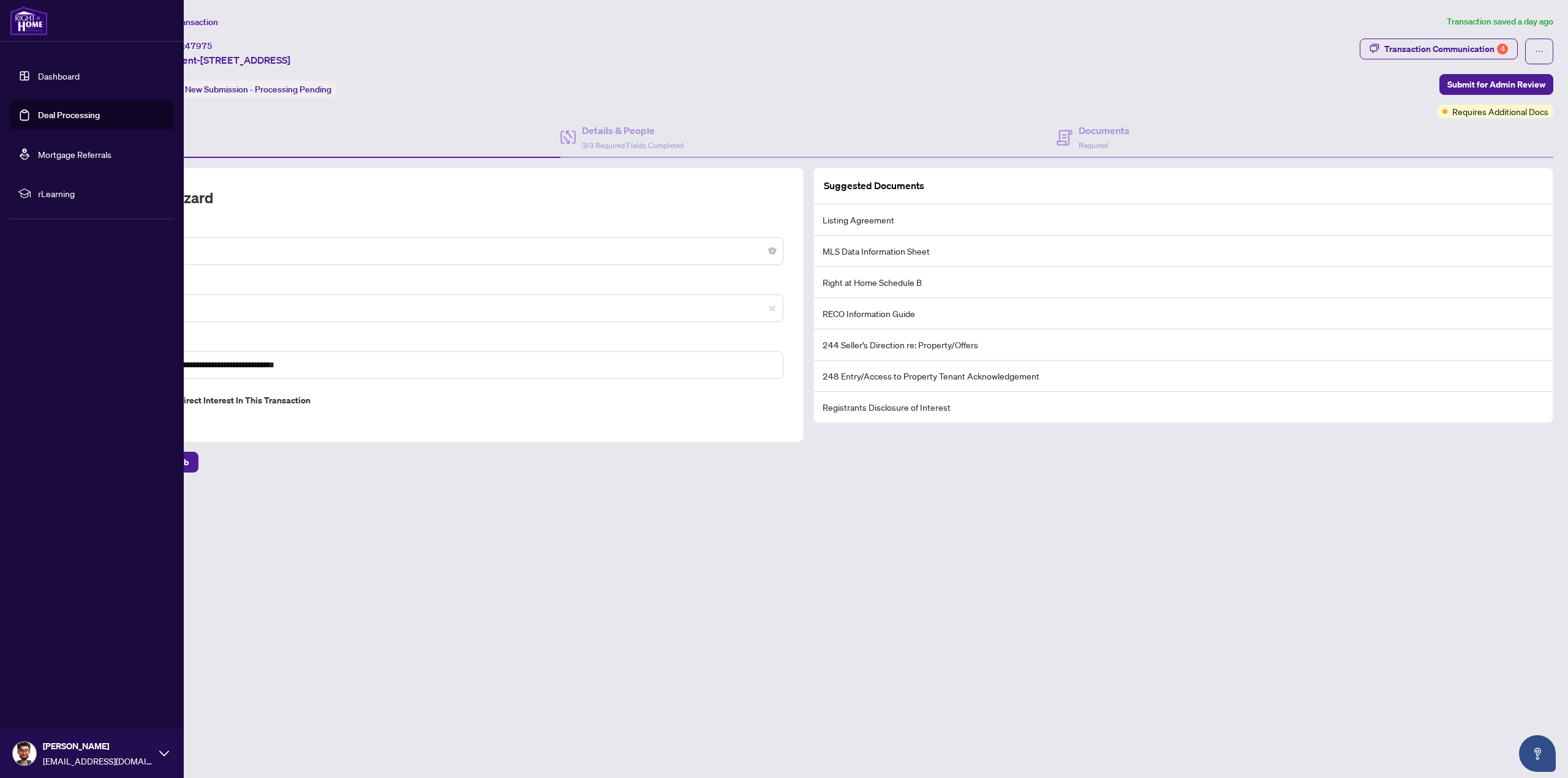
click at [47, 118] on link "Deal Processing" at bounding box center [69, 115] width 62 height 11
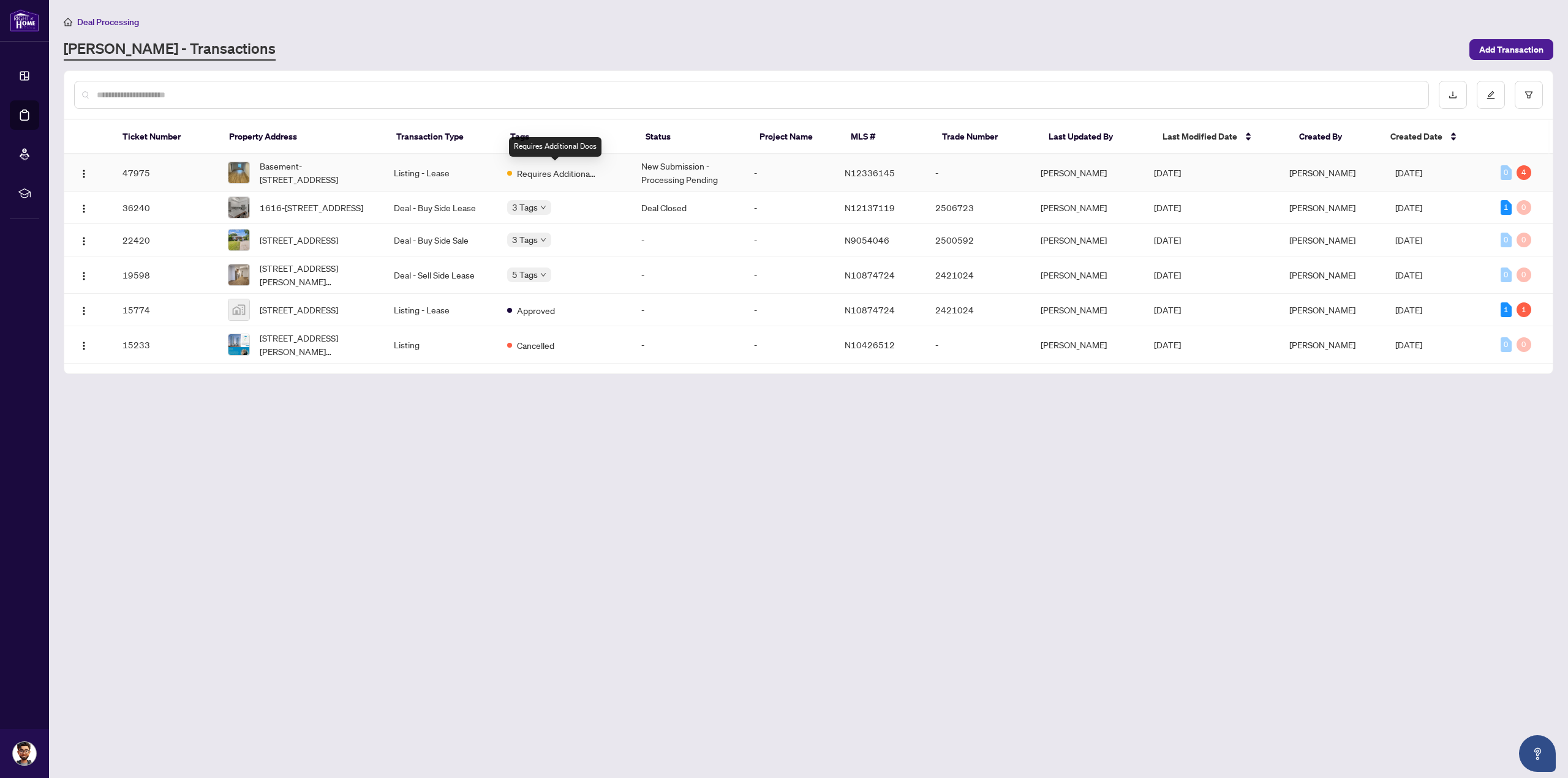
click at [542, 175] on span "Requires Additional Docs" at bounding box center [556, 173] width 79 height 14
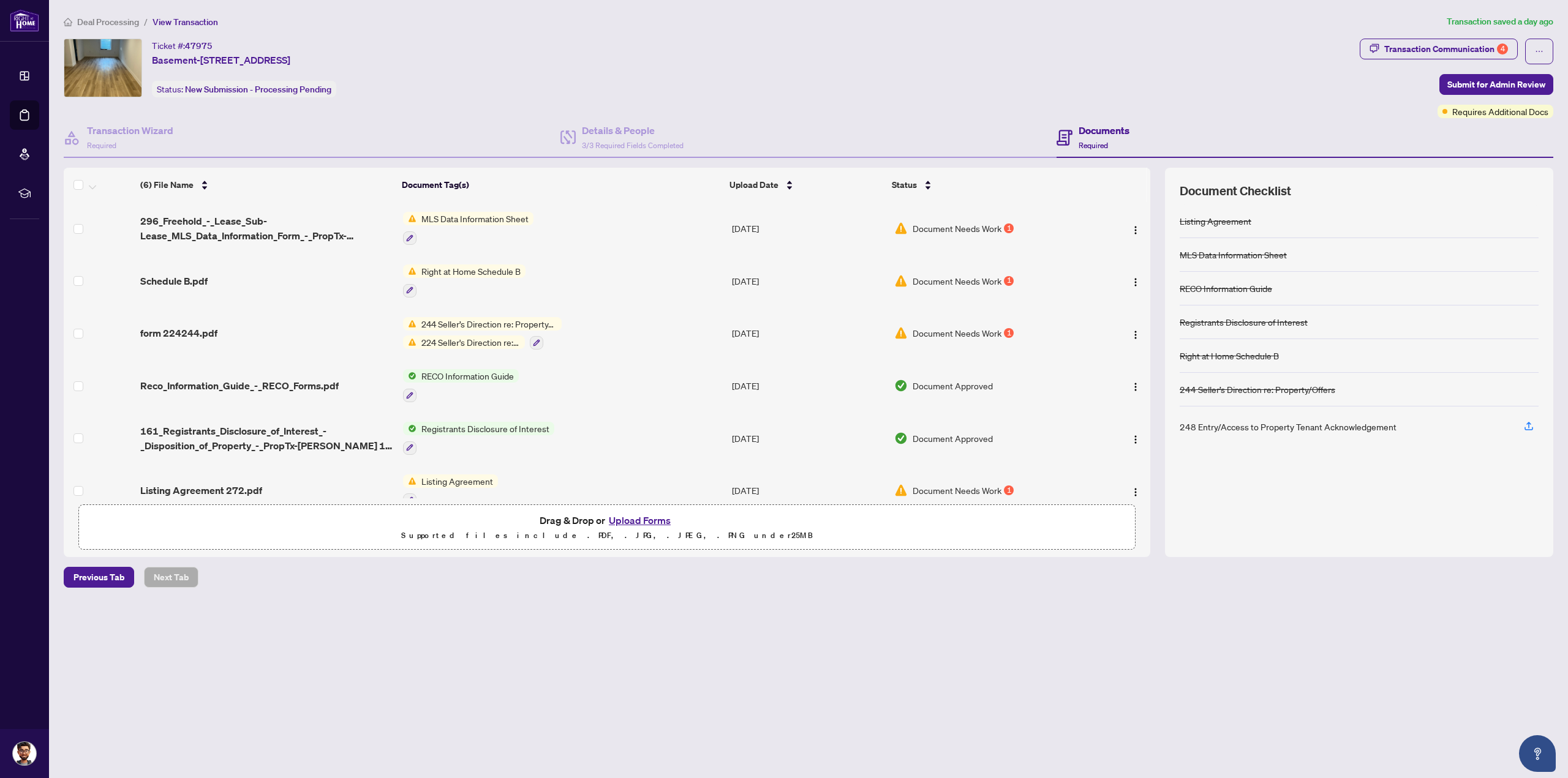
click at [636, 518] on button "Upload Forms" at bounding box center [640, 520] width 69 height 16
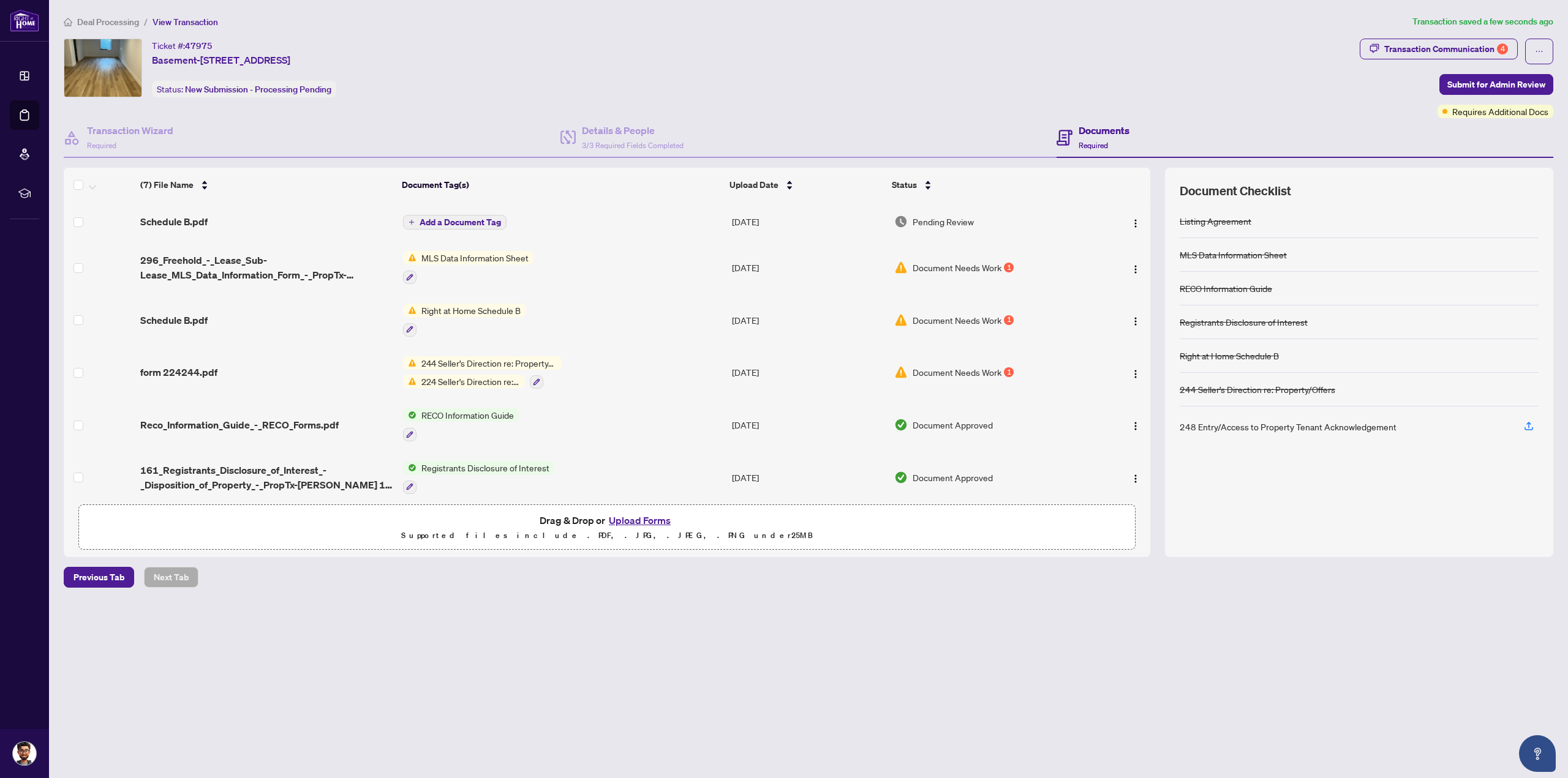
click at [453, 218] on span "Add a Document Tag" at bounding box center [459, 222] width 81 height 8
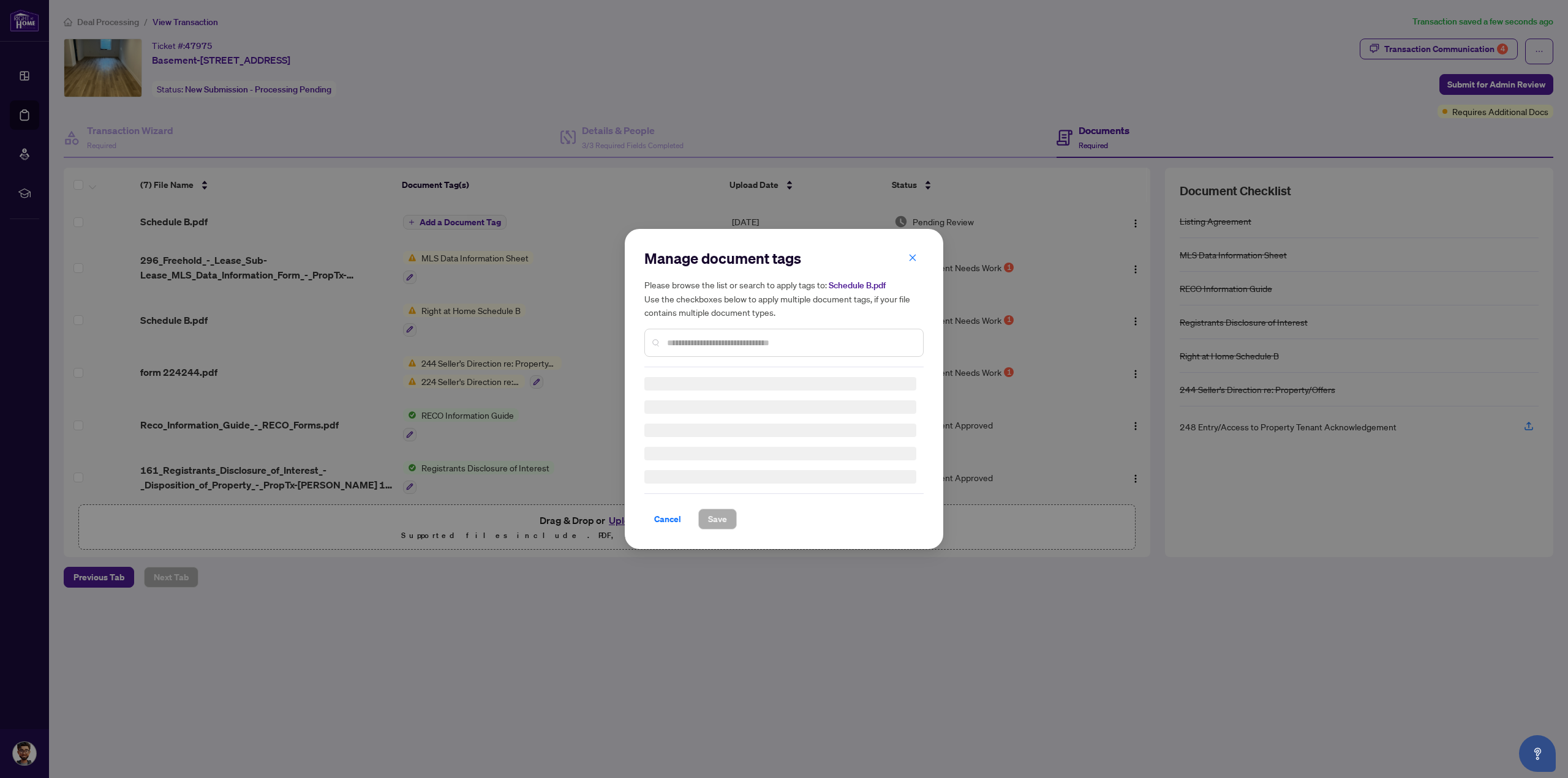
click at [685, 338] on input "text" at bounding box center [790, 342] width 247 height 14
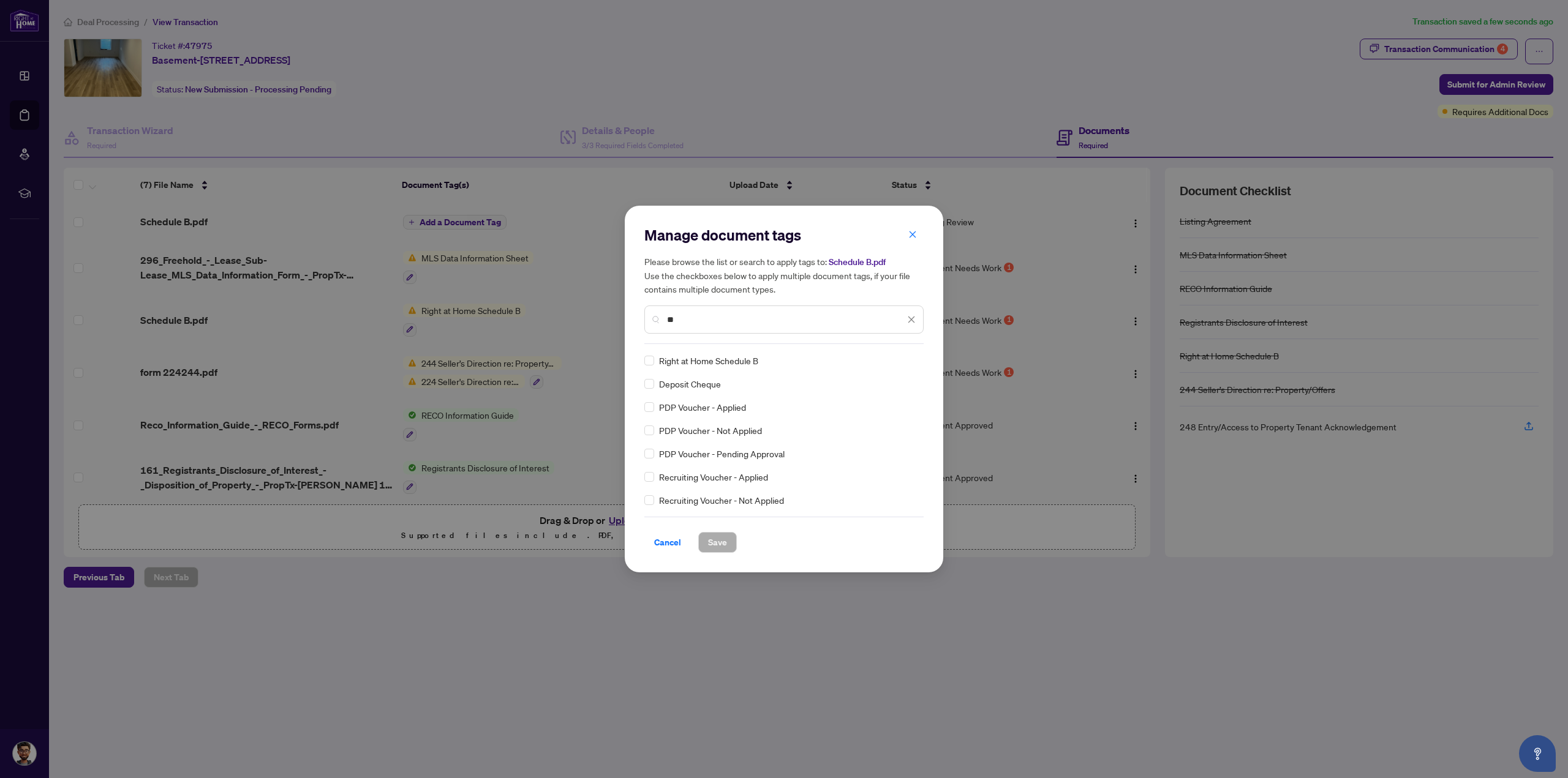
type input "*"
type input "****"
click at [703, 540] on button "Save" at bounding box center [718, 542] width 38 height 21
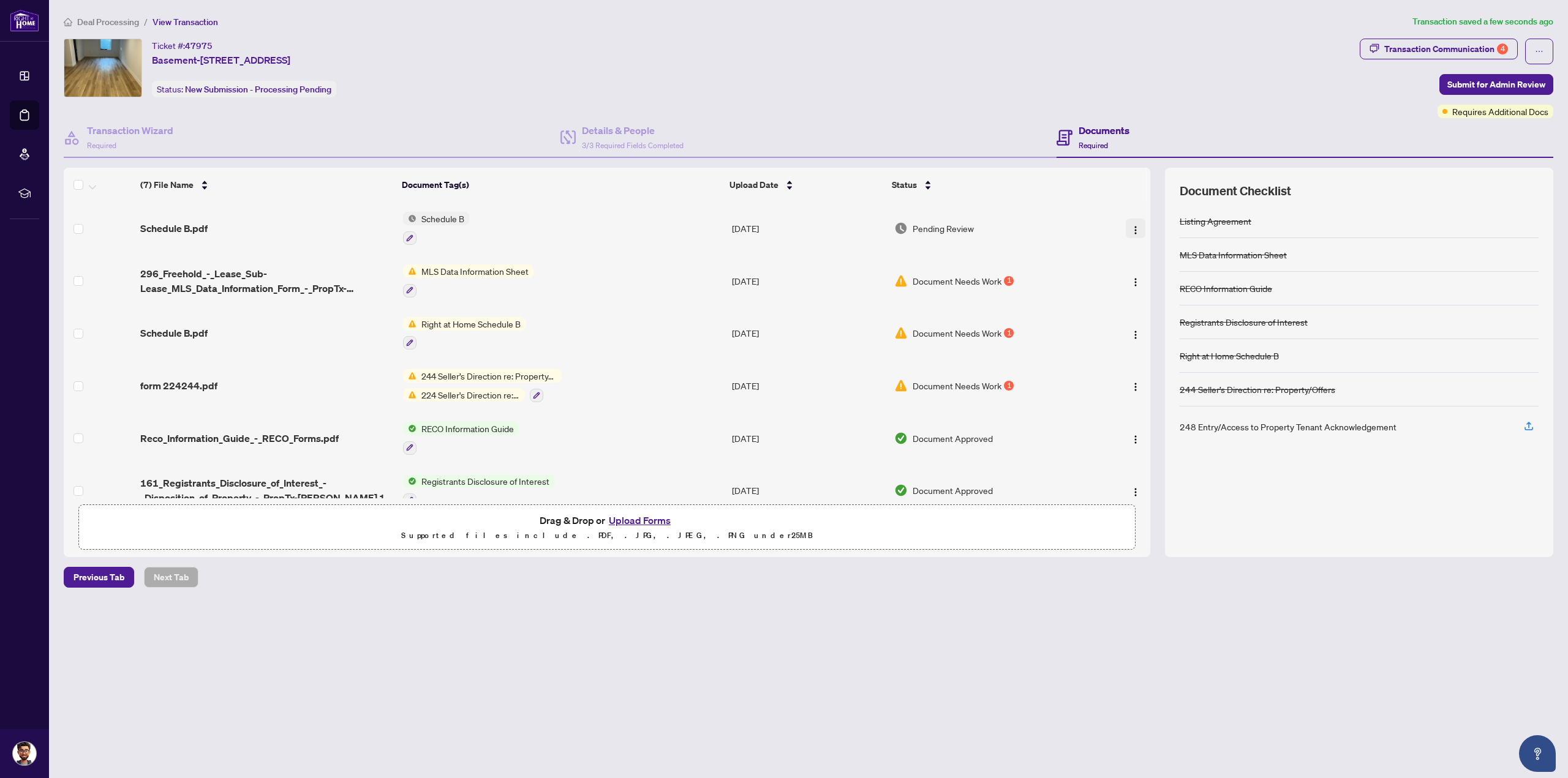
click at [1133, 230] on img "button" at bounding box center [1135, 230] width 10 height 10
click at [151, 217] on td "Schedule B.pdf" at bounding box center [267, 228] width 263 height 53
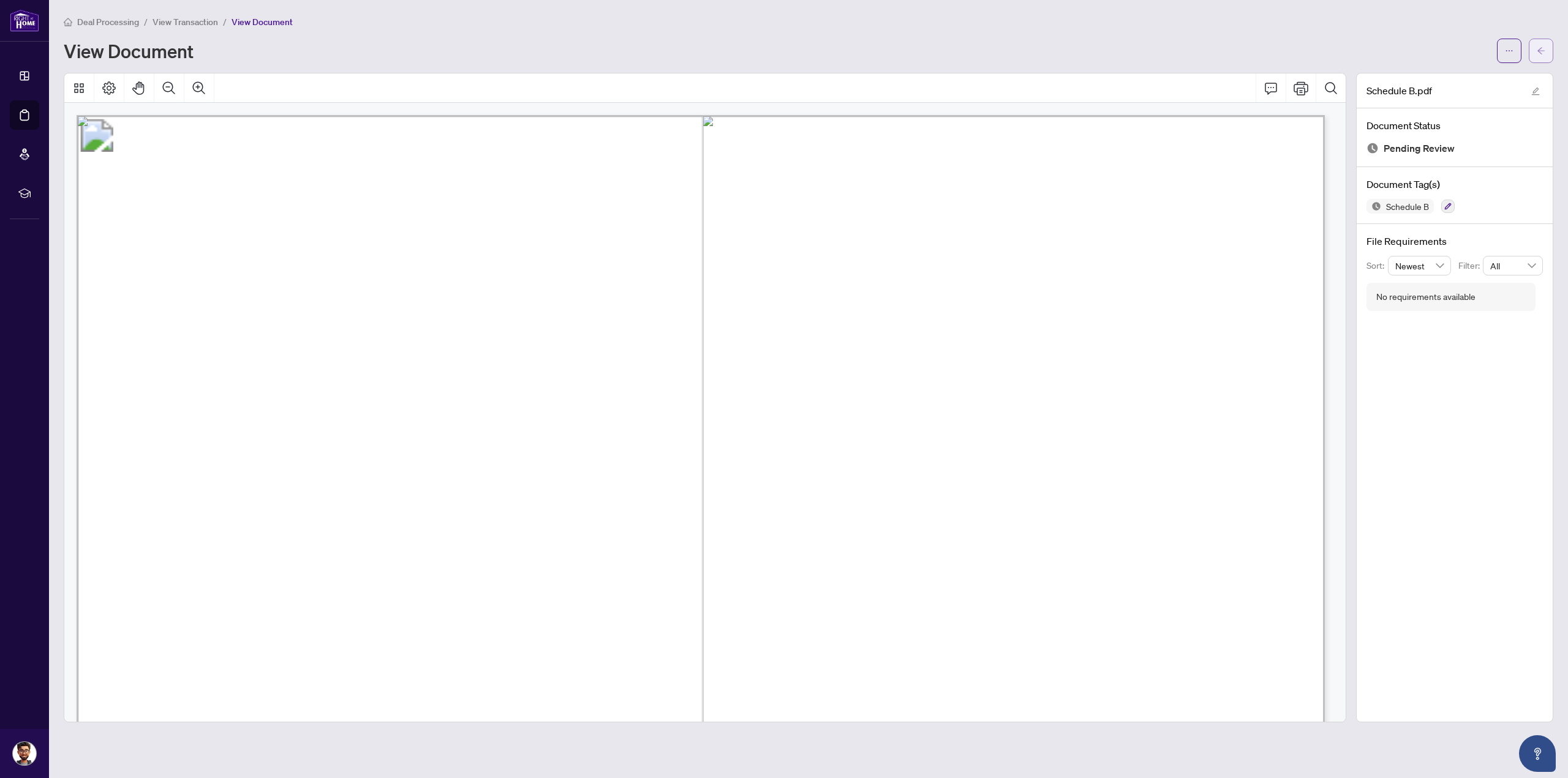
click at [1542, 55] on span "button" at bounding box center [1541, 50] width 8 height 19
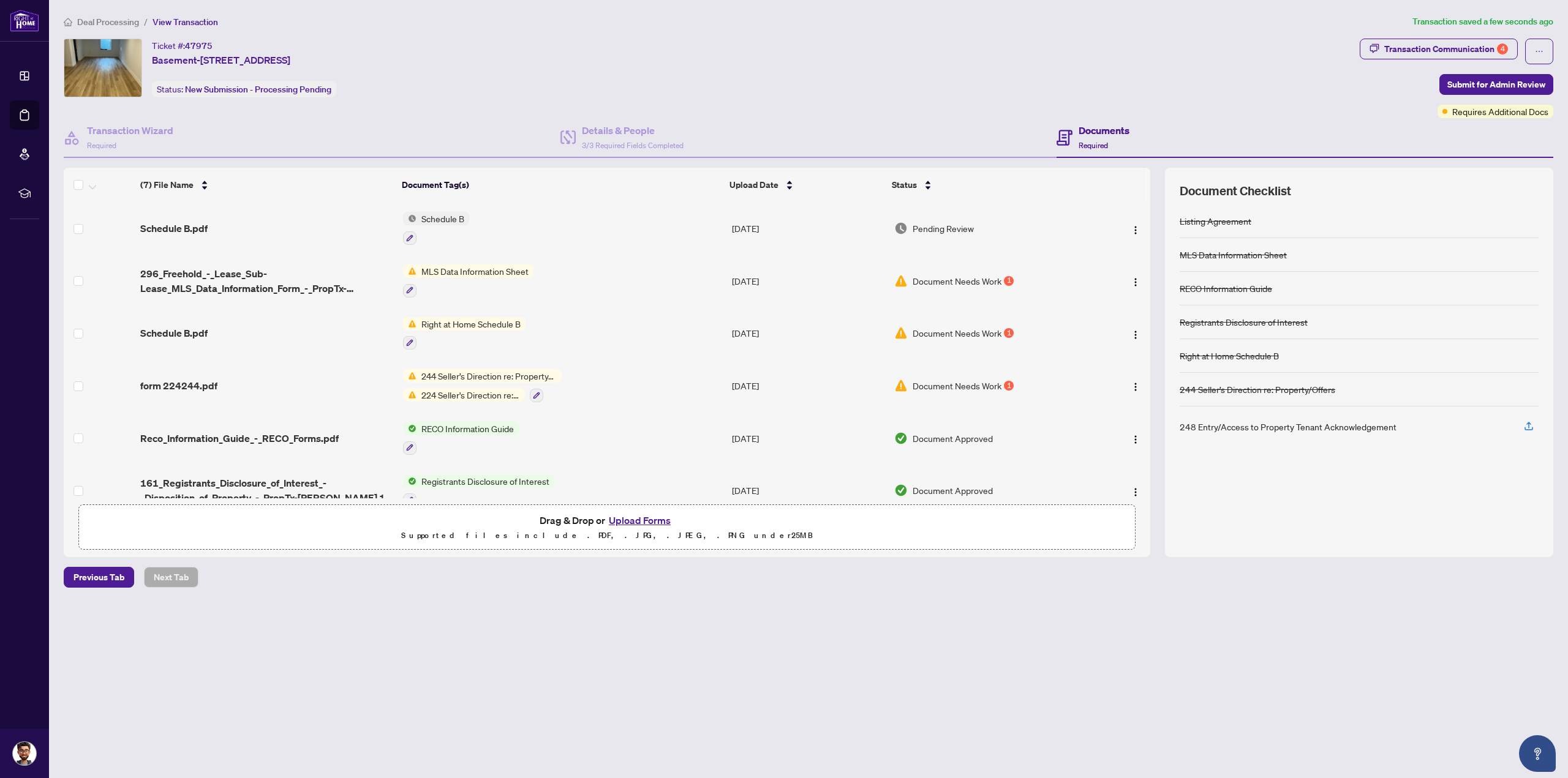
click at [1131, 226] on img "button" at bounding box center [1135, 230] width 10 height 10
click at [1142, 365] on span "Archive" at bounding box center [1190, 368] width 117 height 14
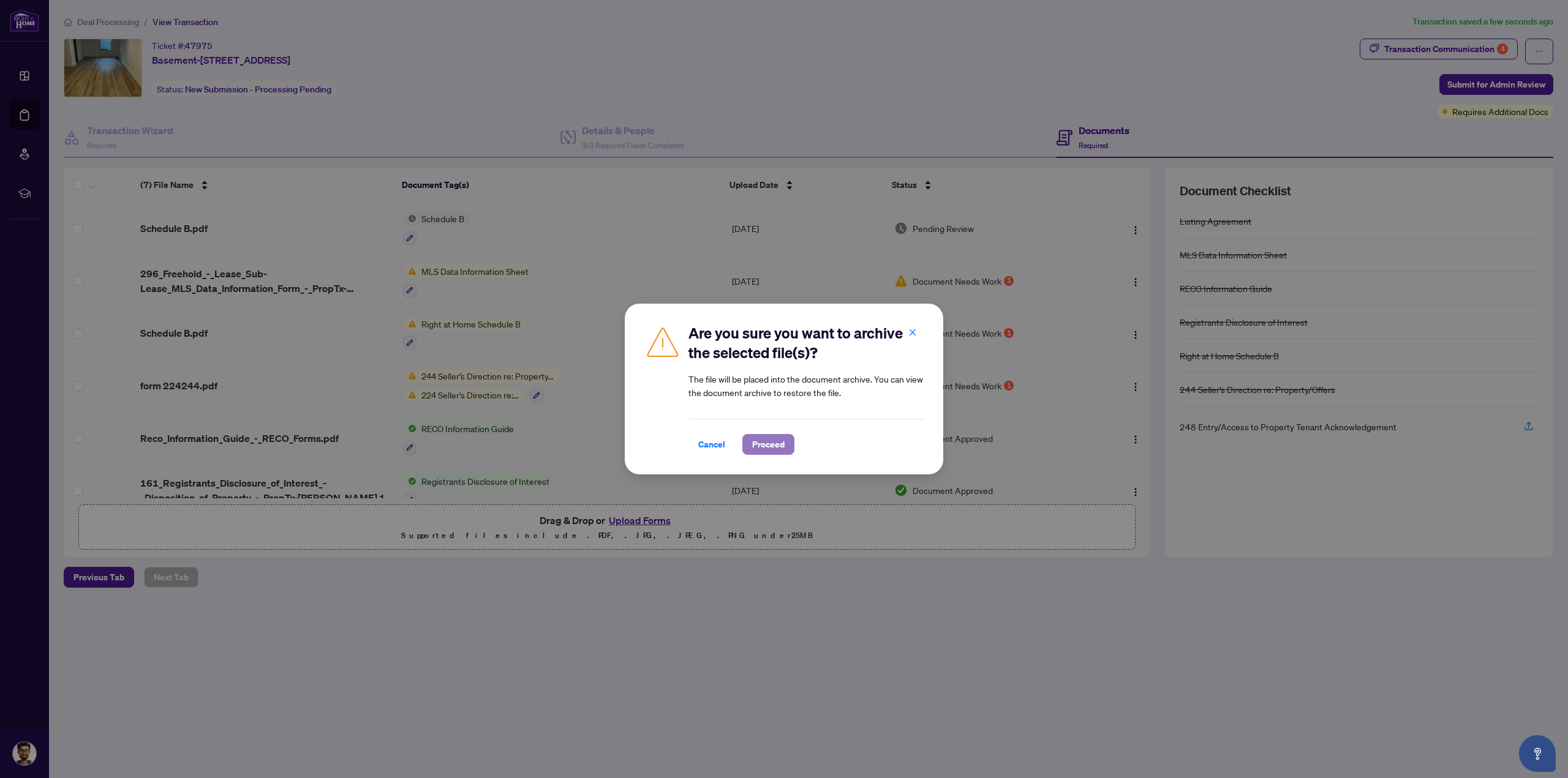
click at [762, 439] on span "Proceed" at bounding box center [769, 444] width 33 height 19
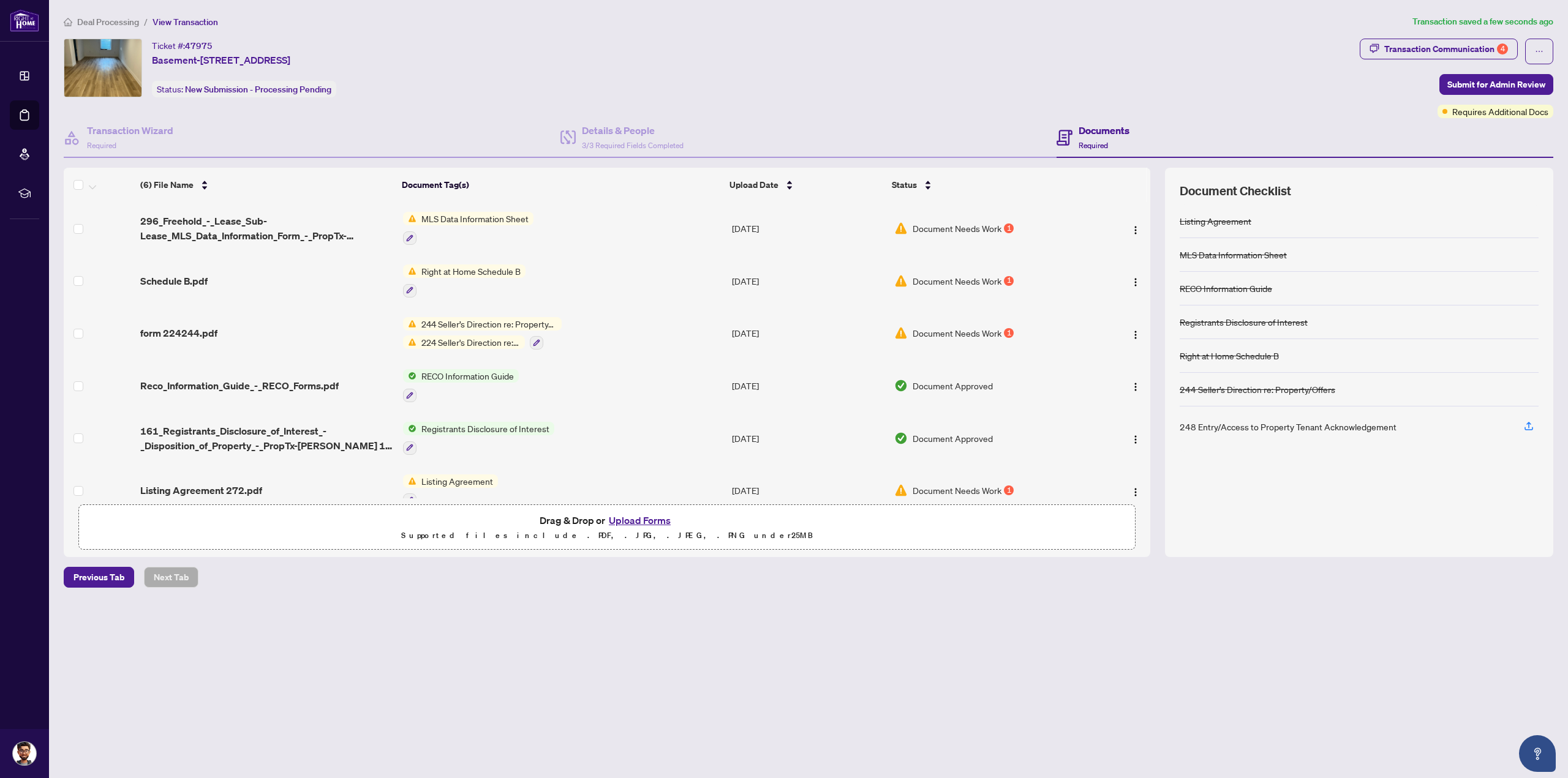
click at [638, 520] on button "Upload Forms" at bounding box center [640, 520] width 69 height 16
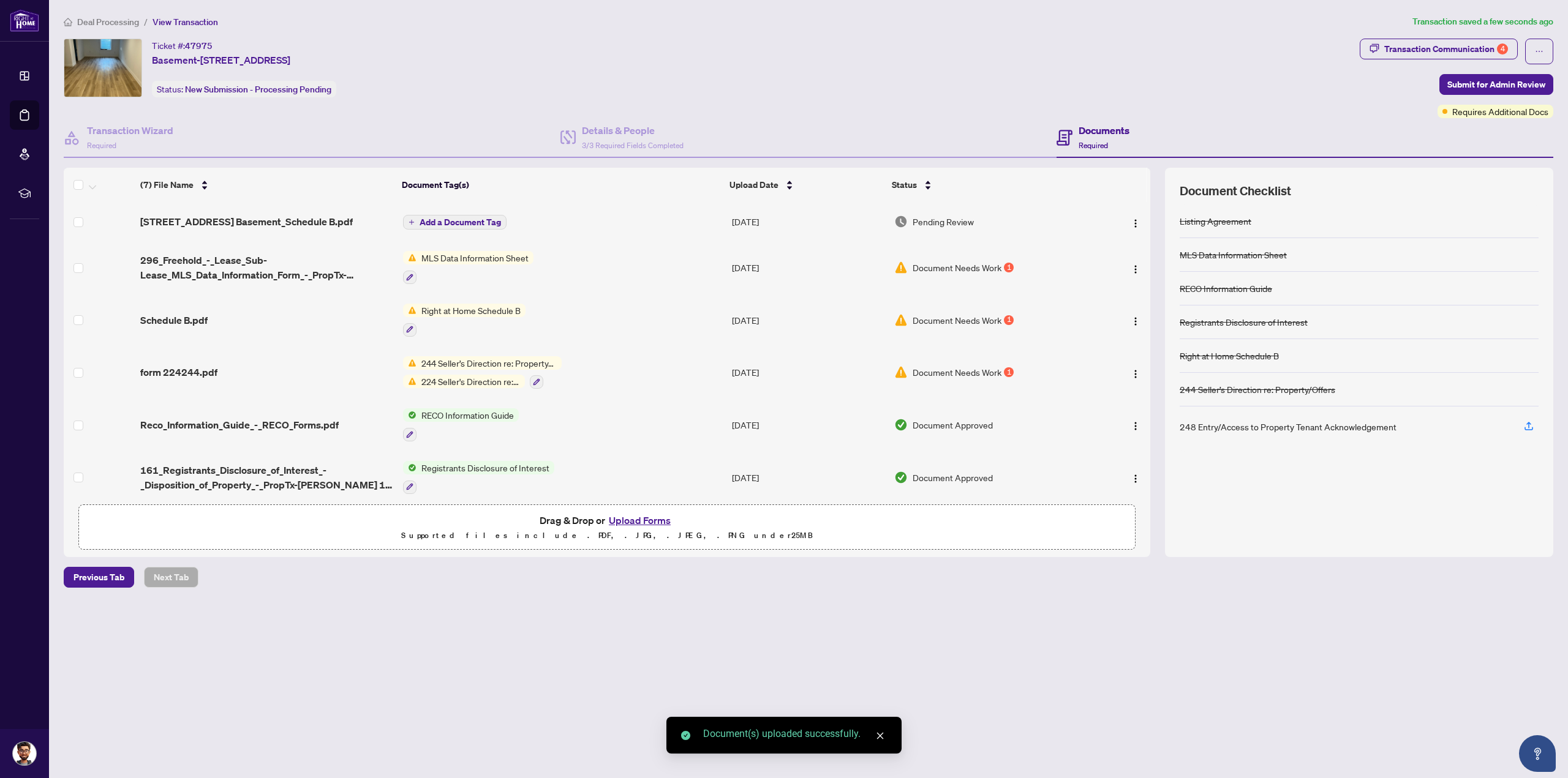
click at [439, 218] on span "Add a Document Tag" at bounding box center [459, 222] width 81 height 8
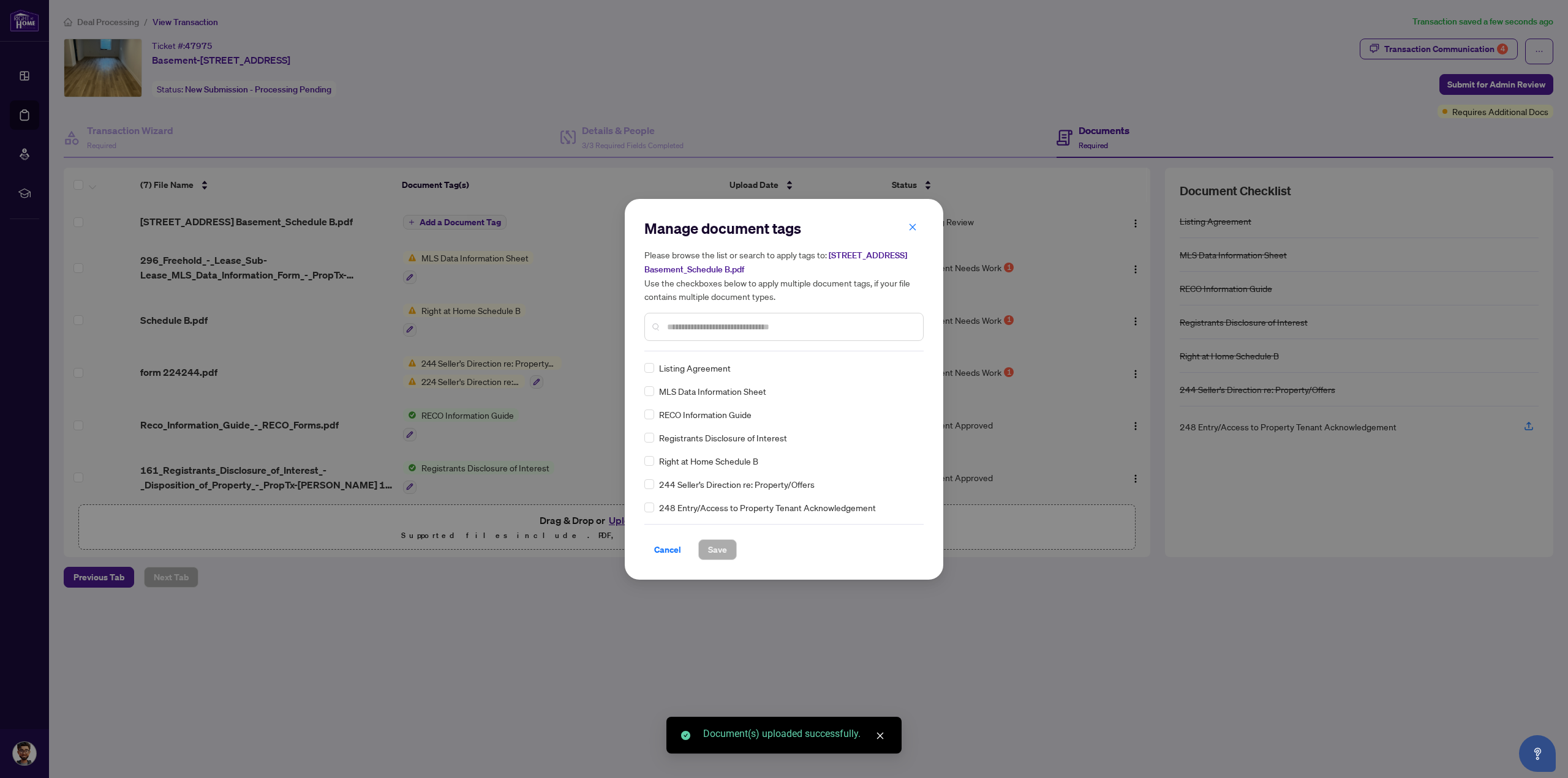
click at [679, 350] on div "Manage document tags Please browse the list or search to apply tags to: [STREET…" at bounding box center [784, 285] width 279 height 133
click at [682, 329] on input "text" at bounding box center [790, 327] width 247 height 14
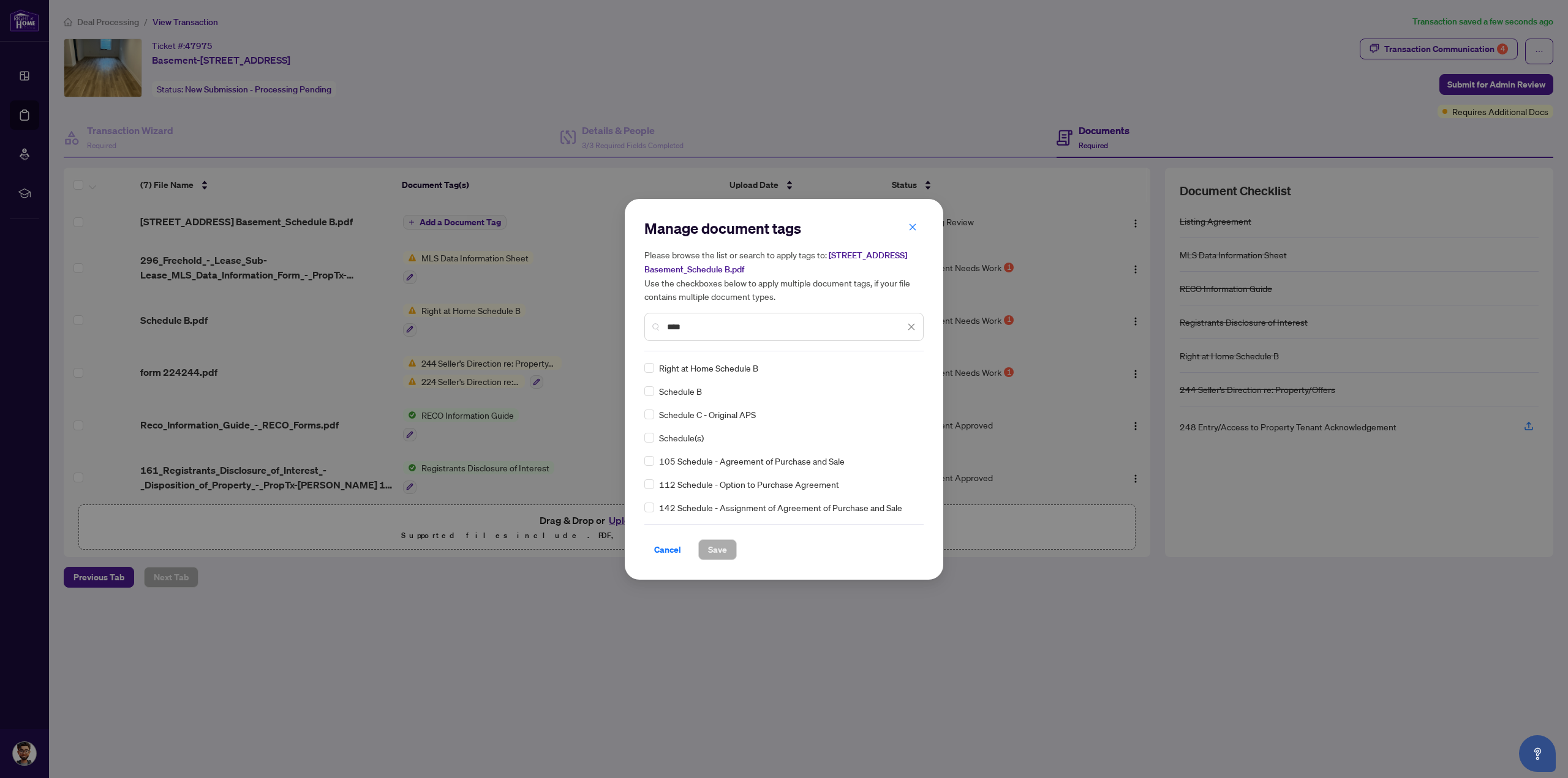
type input "****"
click at [717, 550] on span "Save" at bounding box center [717, 549] width 19 height 19
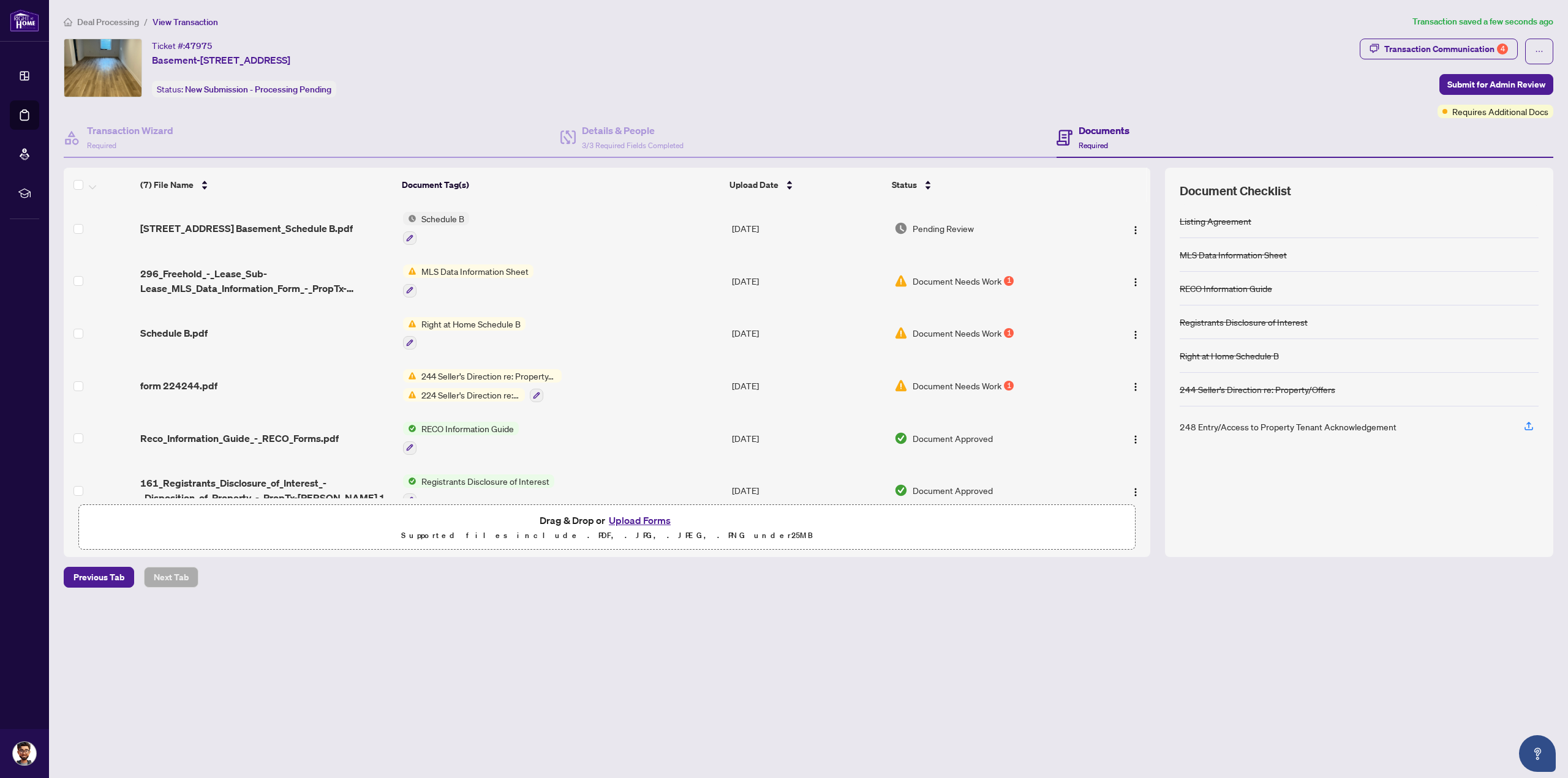
click at [631, 519] on button "Upload Forms" at bounding box center [640, 520] width 69 height 16
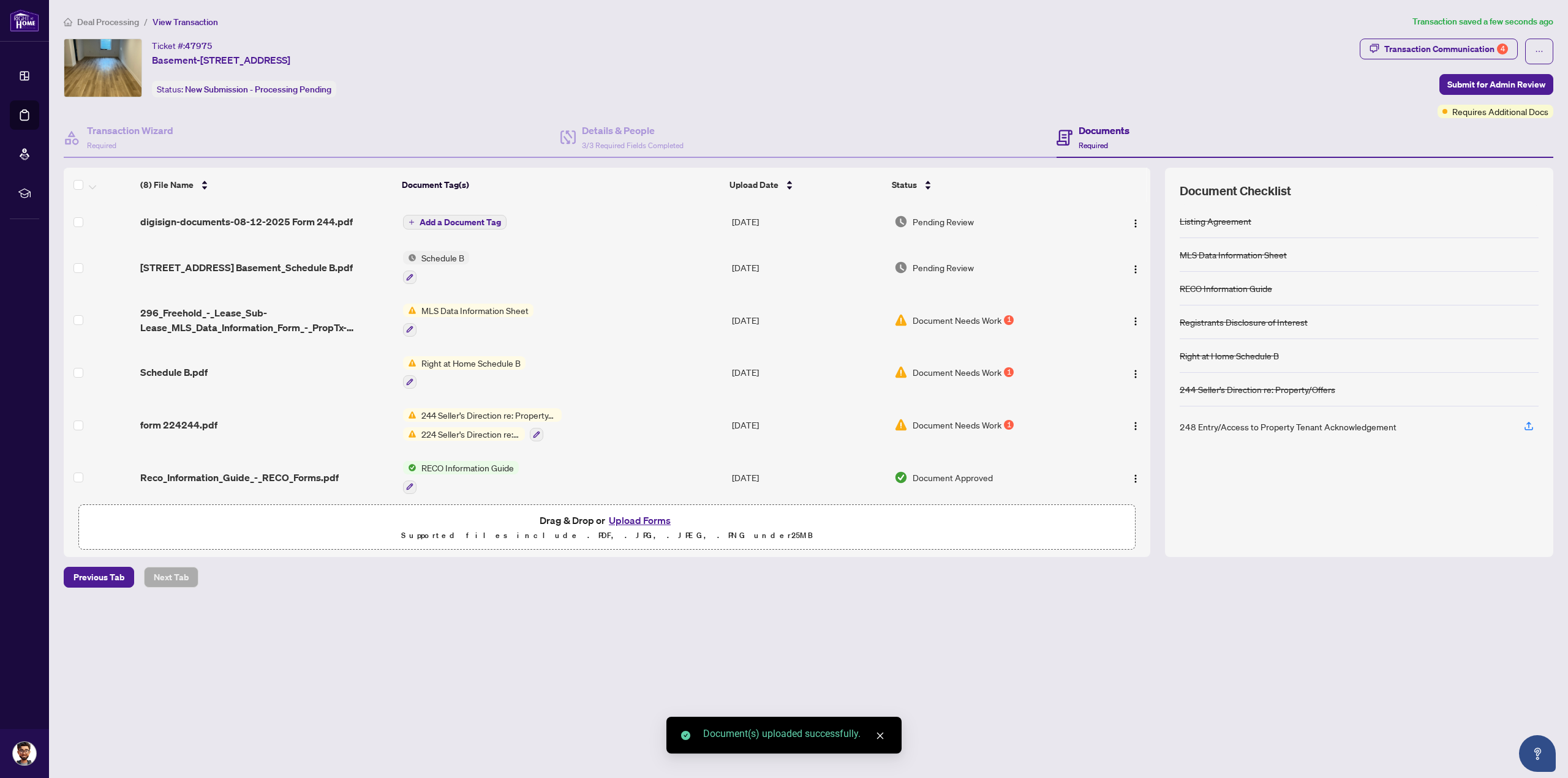
click at [443, 226] on button "Add a Document Tag" at bounding box center [454, 222] width 103 height 15
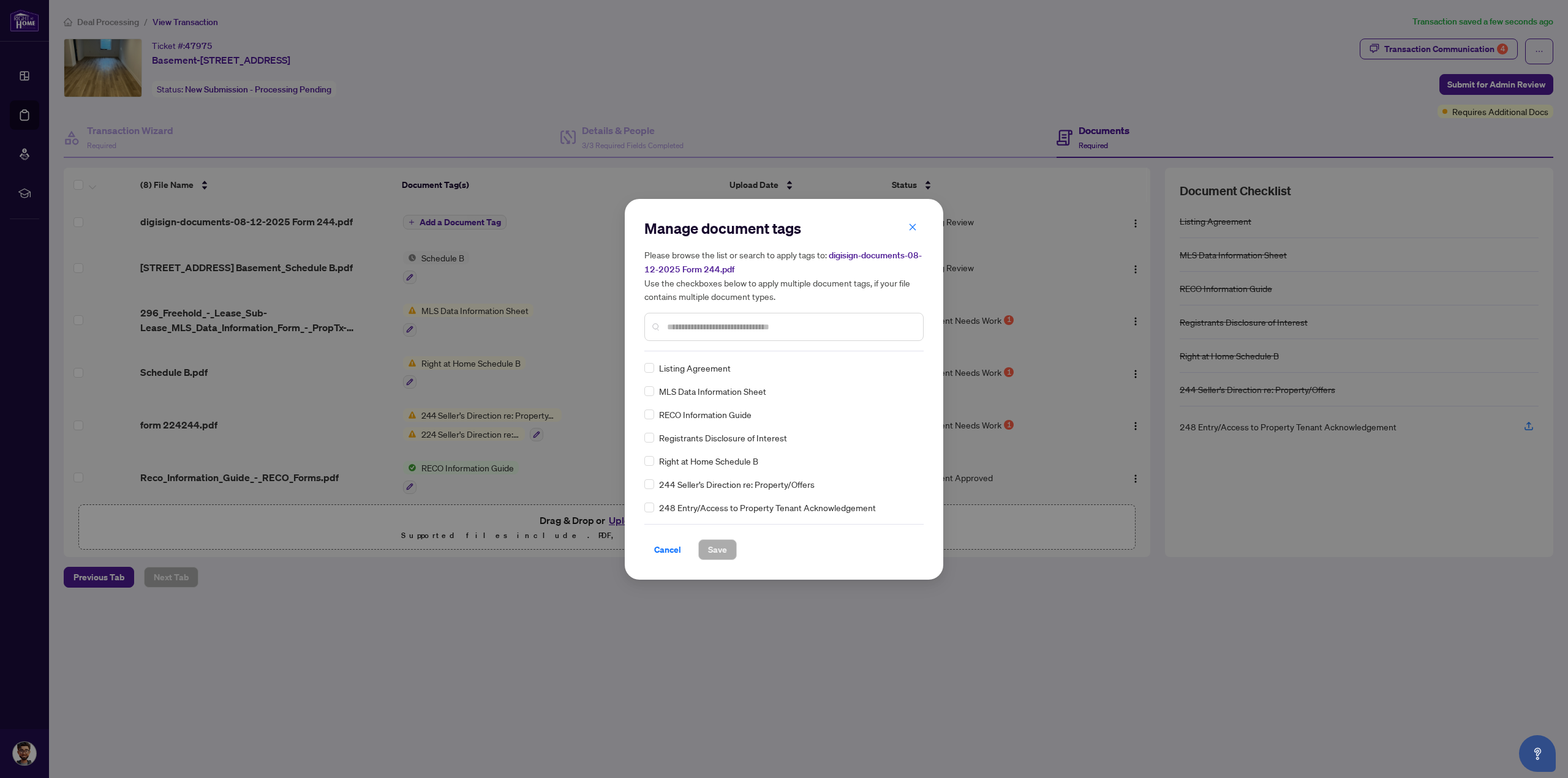
click at [671, 350] on div "Manage document tags Please browse the list or search to apply tags to: digisig…" at bounding box center [784, 285] width 279 height 133
click at [674, 326] on input "text" at bounding box center [790, 327] width 247 height 14
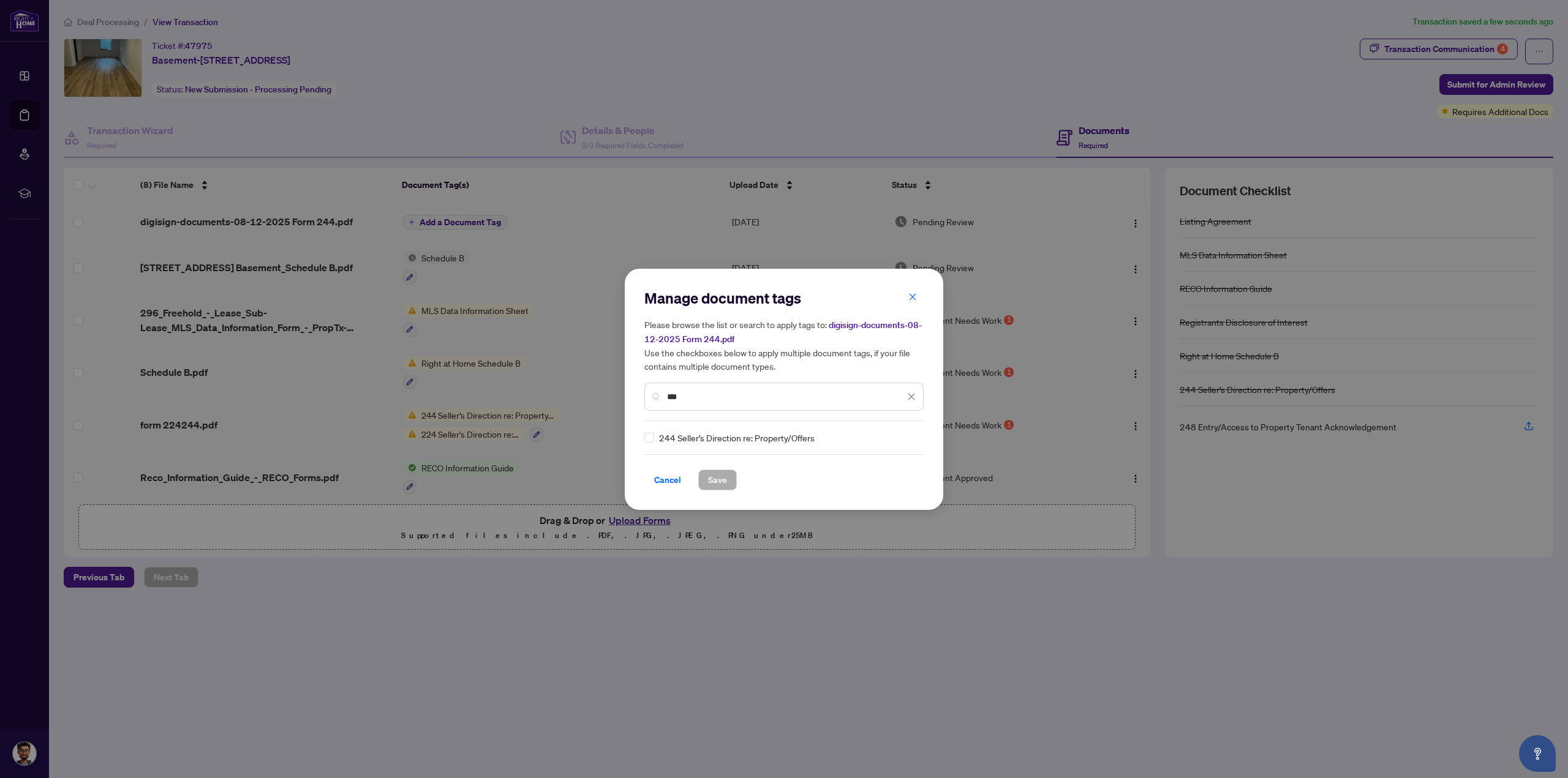
type input "***"
click at [642, 434] on div "Manage document tags Please browse the list or search to apply tags to: digisig…" at bounding box center [784, 389] width 319 height 241
click at [657, 437] on div "244 Seller’s Direction re: Property/Offers" at bounding box center [780, 437] width 272 height 14
click at [711, 478] on span "Save" at bounding box center [717, 479] width 19 height 19
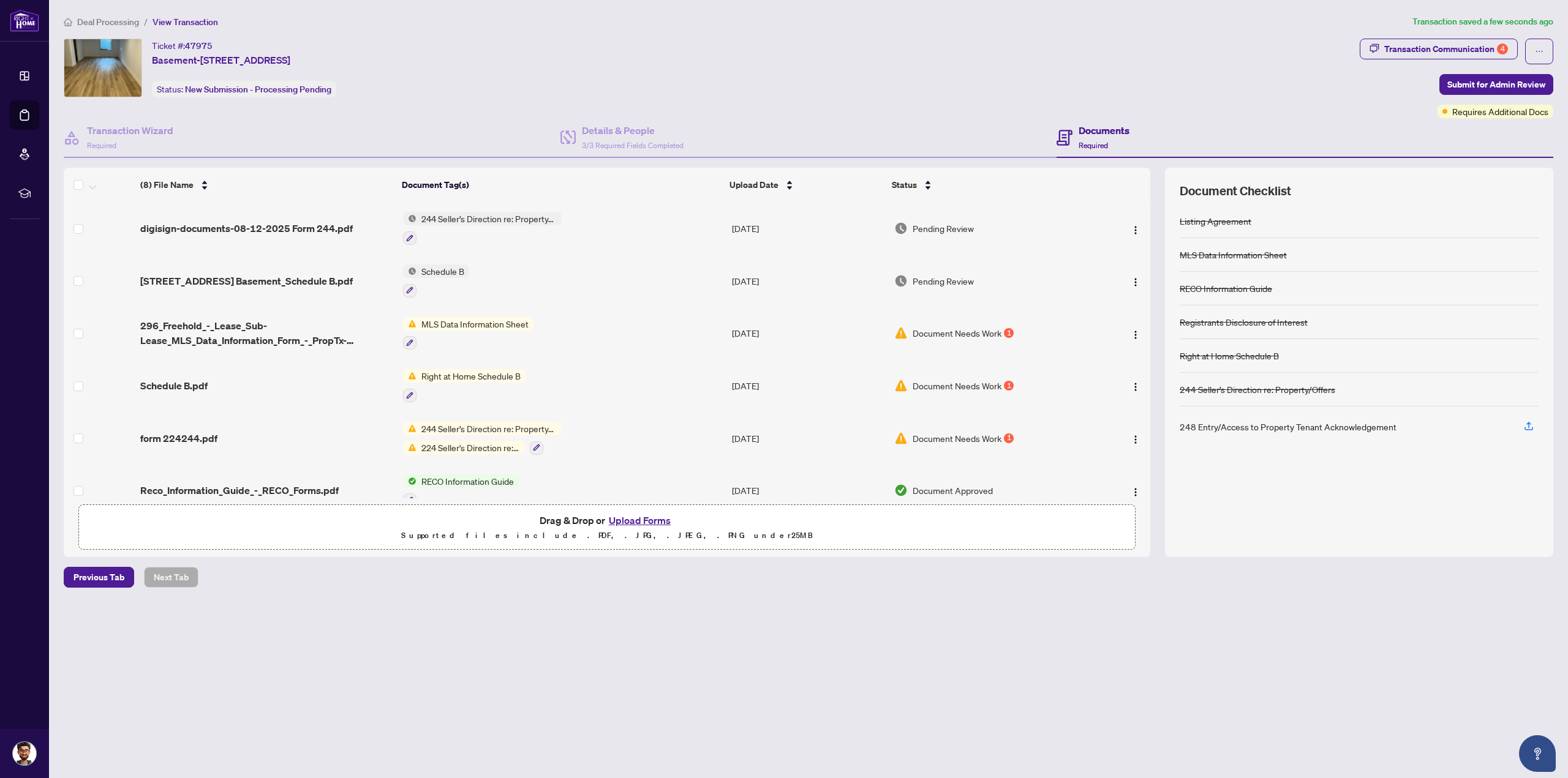
click at [627, 512] on button "Upload Forms" at bounding box center [640, 520] width 69 height 16
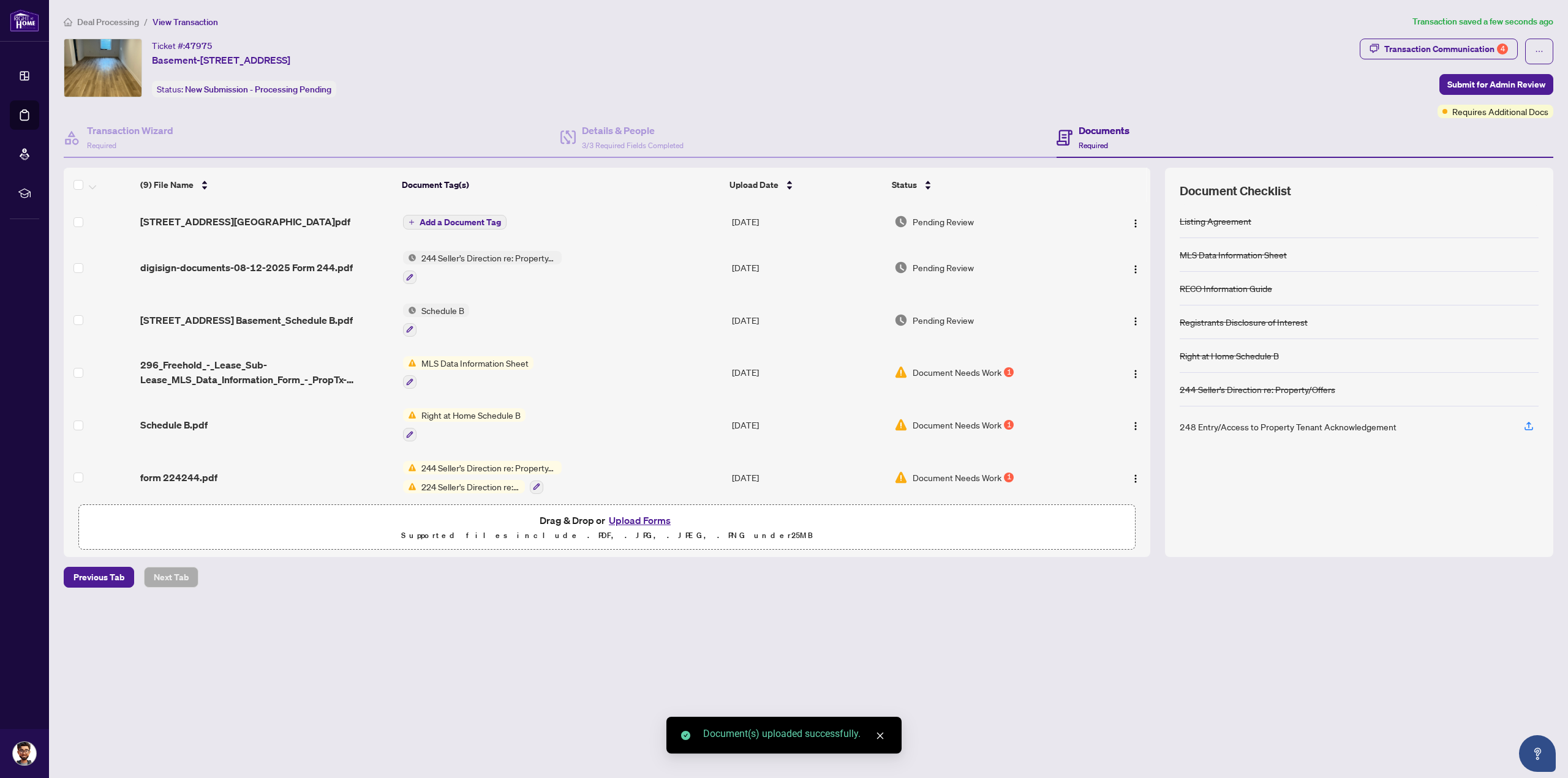
click at [479, 215] on button "Add a Document Tag" at bounding box center [454, 222] width 103 height 15
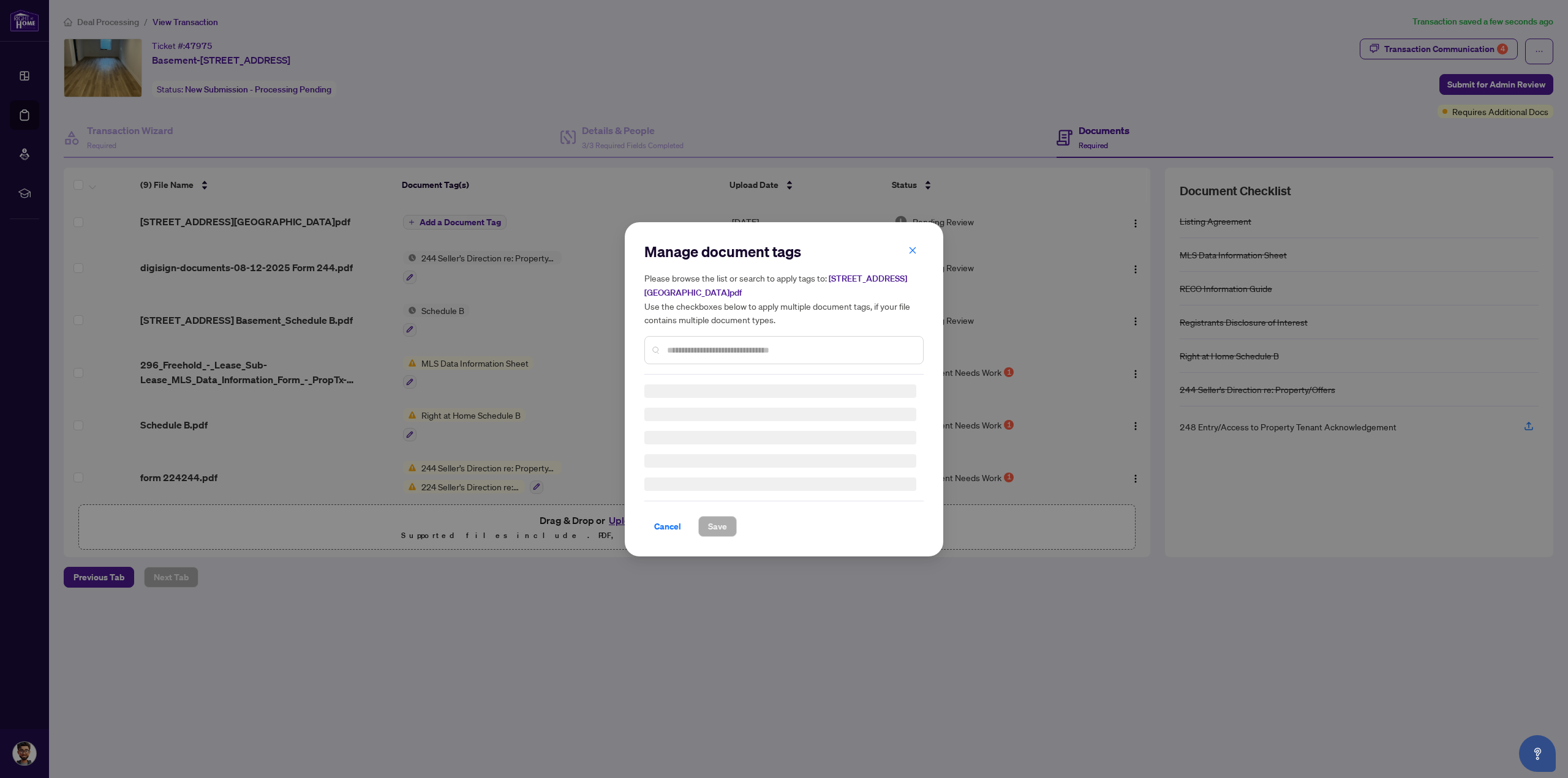
click at [698, 343] on div "Manage document tags Please browse the list or search to apply tags to: [STREET…" at bounding box center [784, 309] width 279 height 133
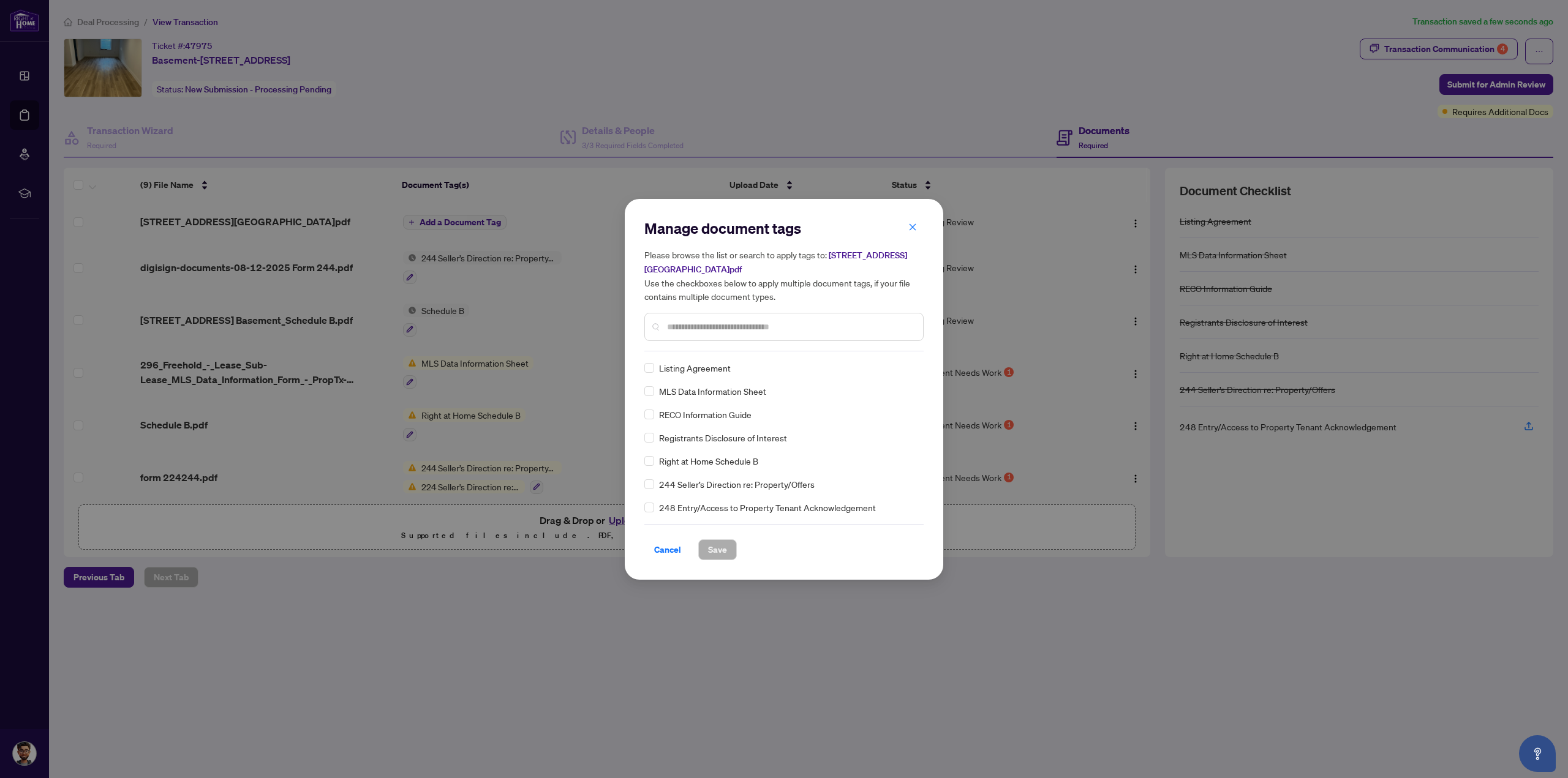
click at [705, 328] on input "text" at bounding box center [790, 327] width 247 height 14
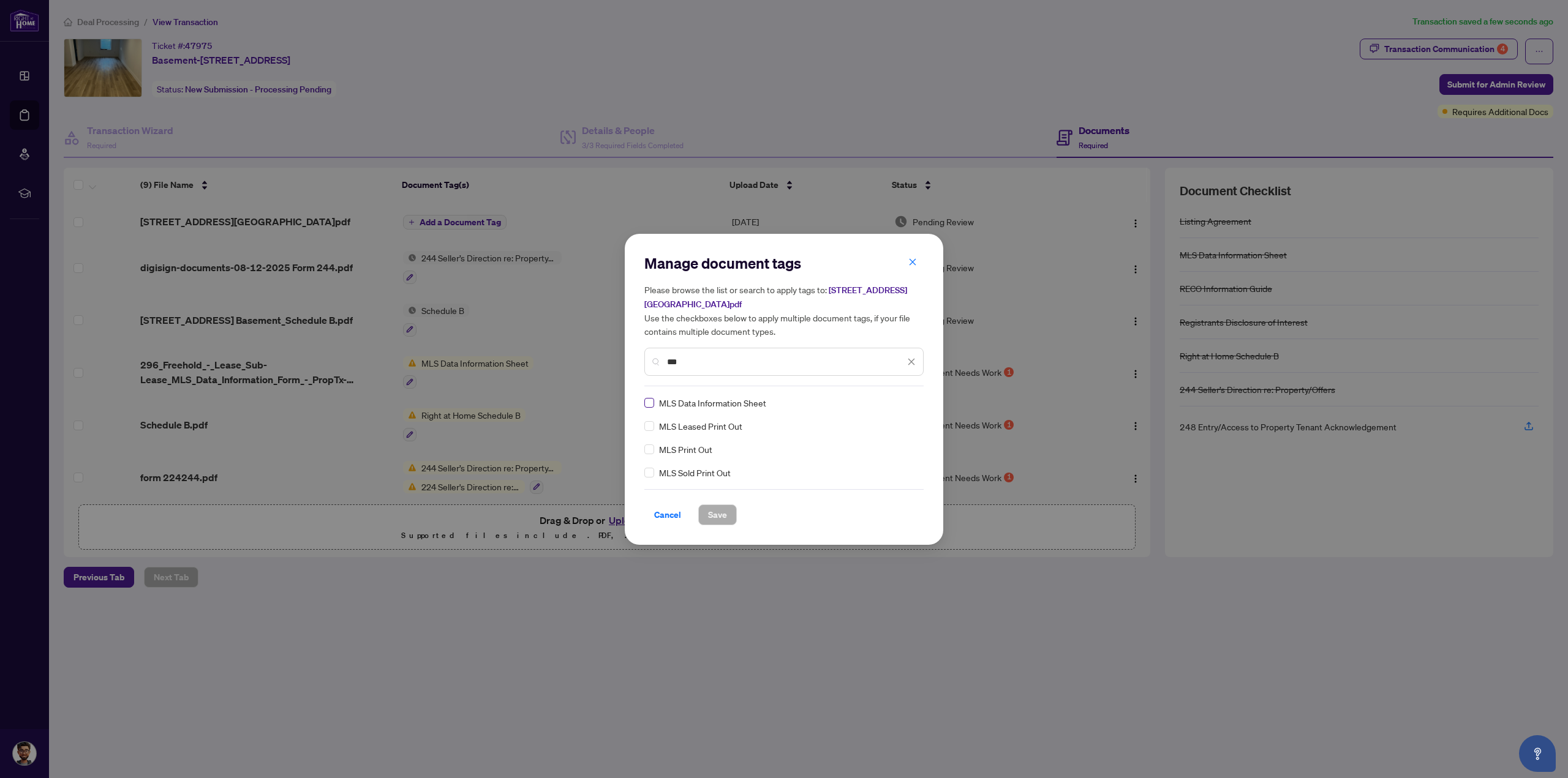
type input "***"
click at [715, 514] on span "Save" at bounding box center [717, 514] width 19 height 19
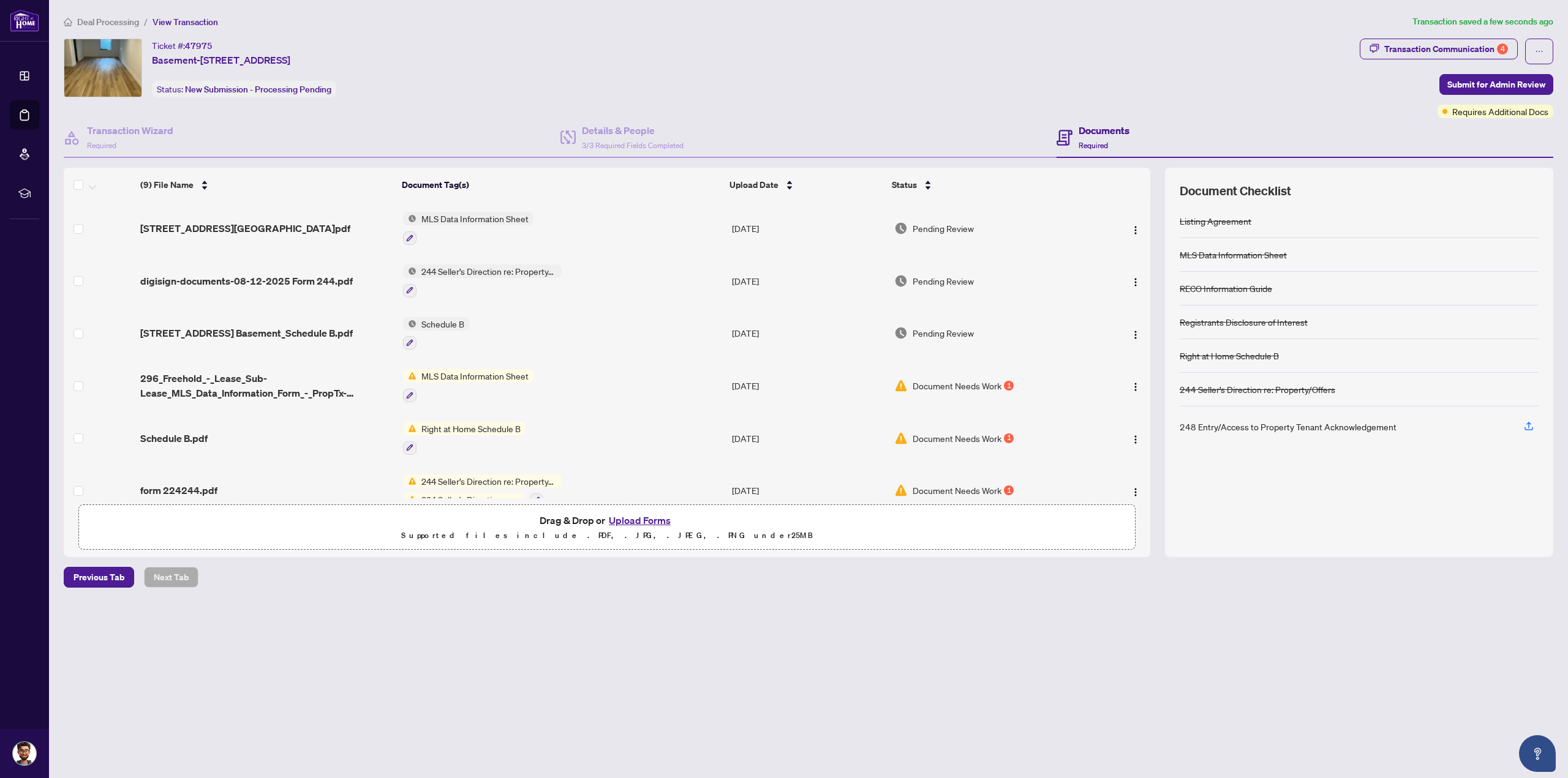
click at [652, 515] on button "Upload Forms" at bounding box center [640, 520] width 69 height 16
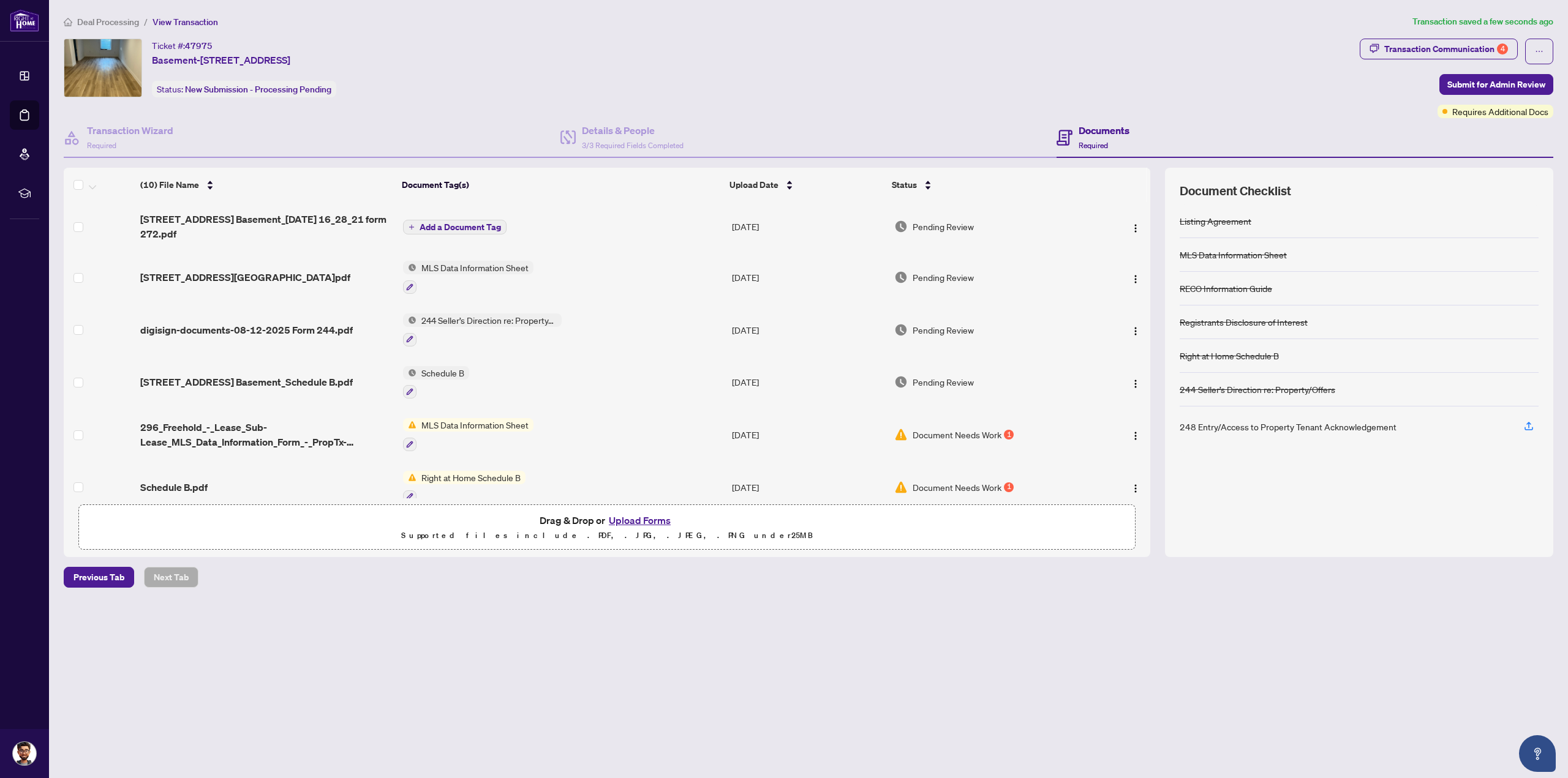
click at [464, 223] on span "Add a Document Tag" at bounding box center [459, 226] width 81 height 8
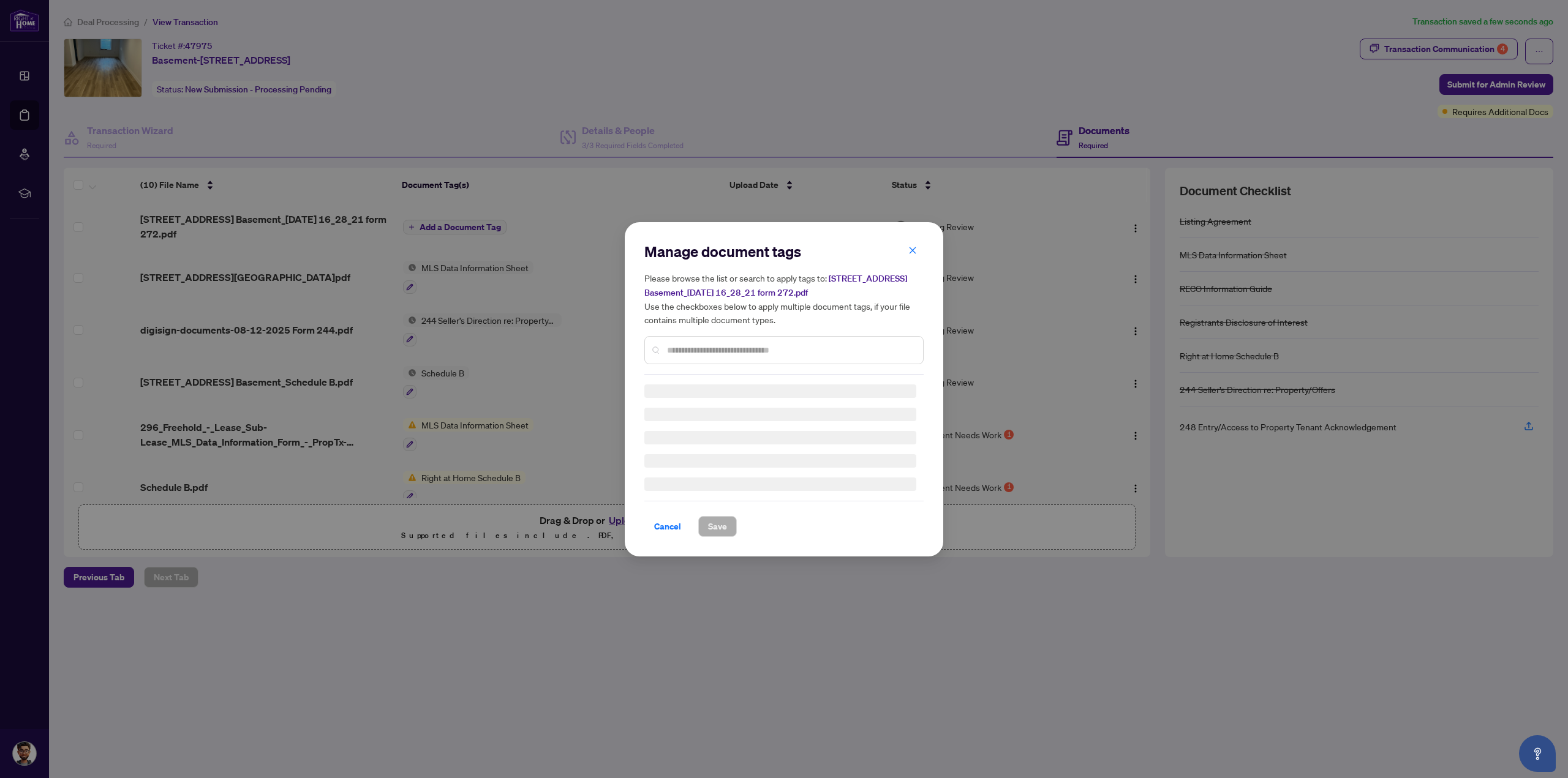
click at [735, 345] on input "text" at bounding box center [790, 350] width 247 height 14
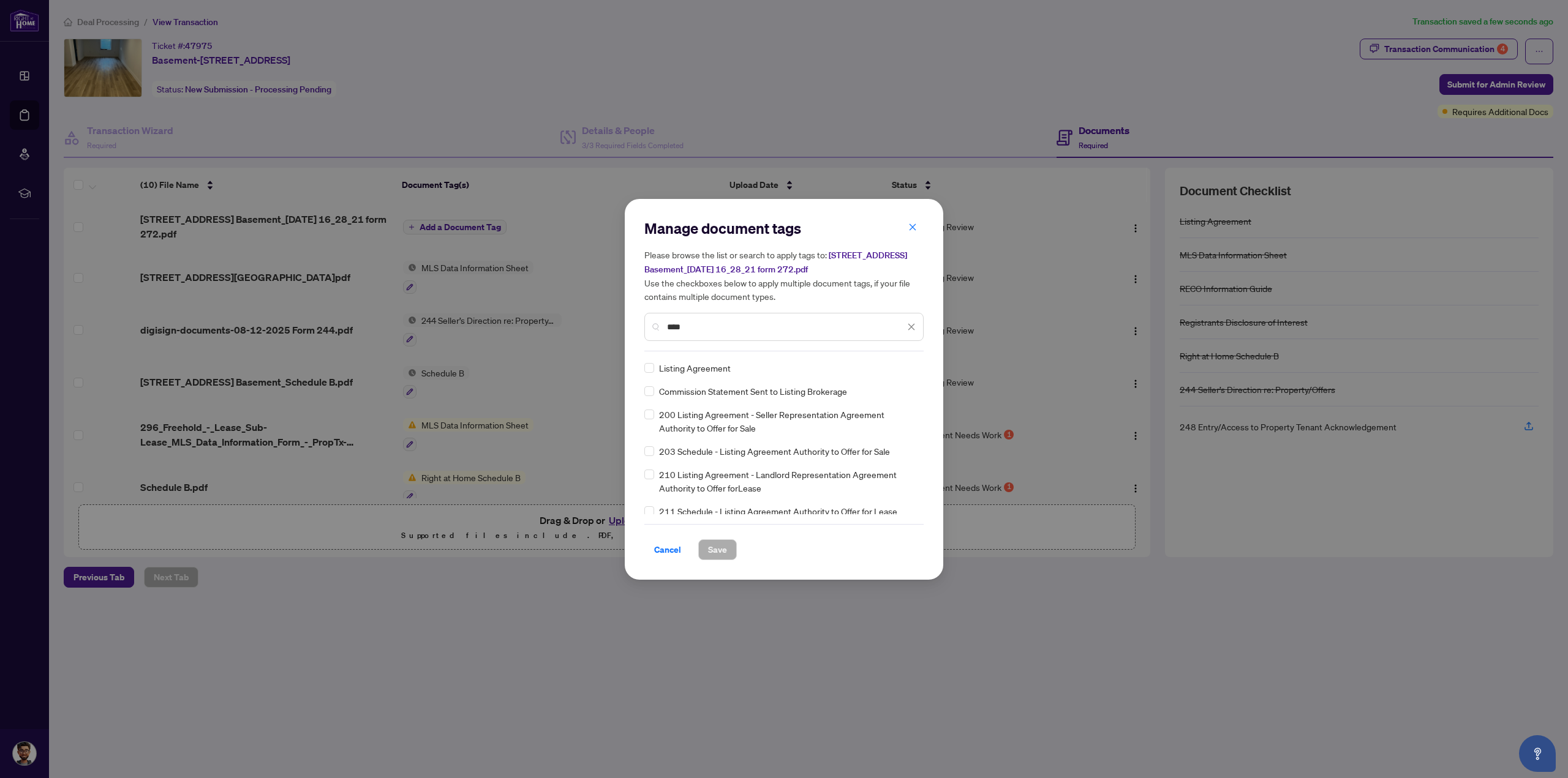
type input "****"
click at [711, 544] on span "Save" at bounding box center [717, 549] width 19 height 19
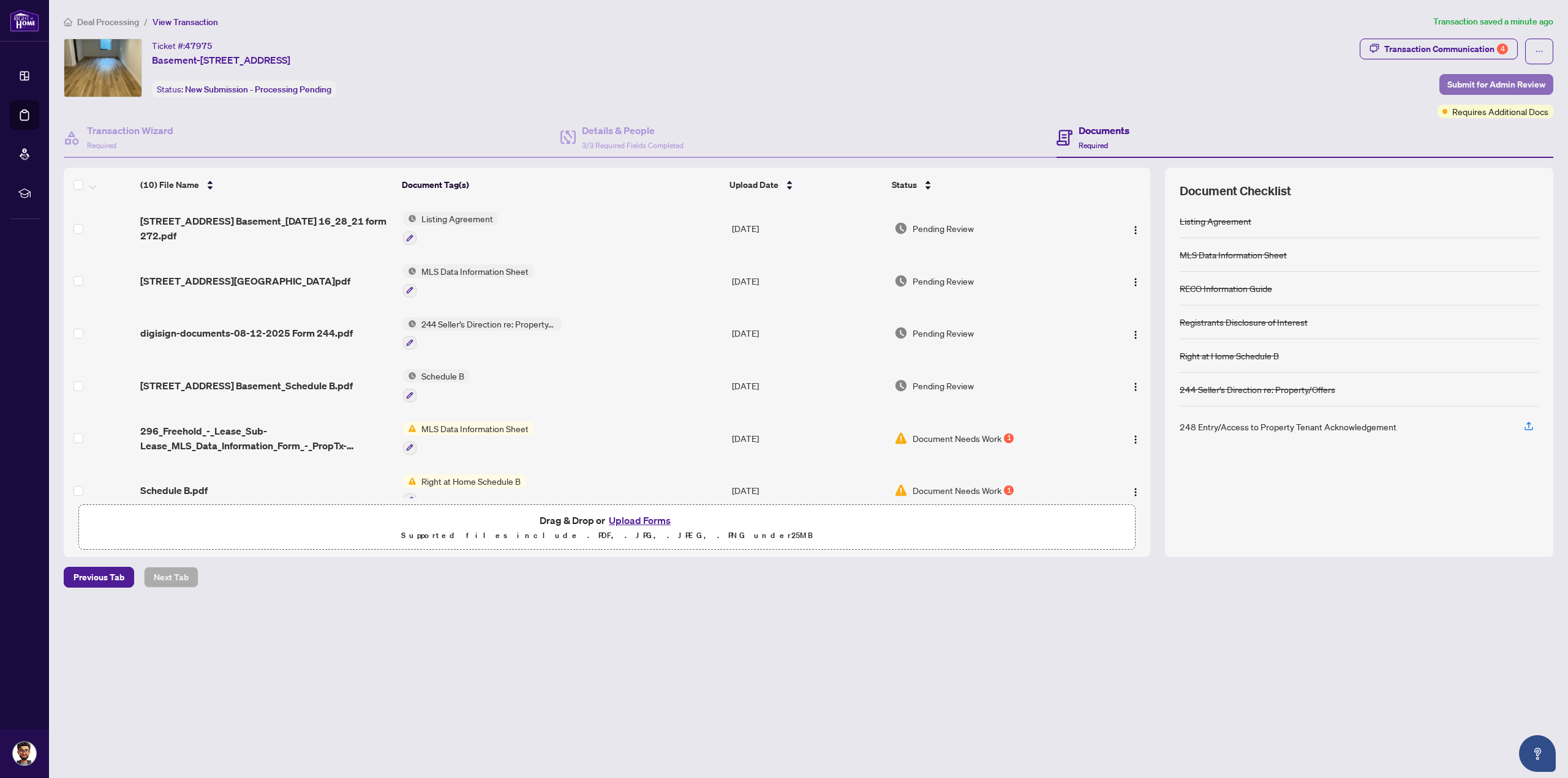
click at [1499, 83] on span "Submit for Admin Review" at bounding box center [1496, 84] width 98 height 19
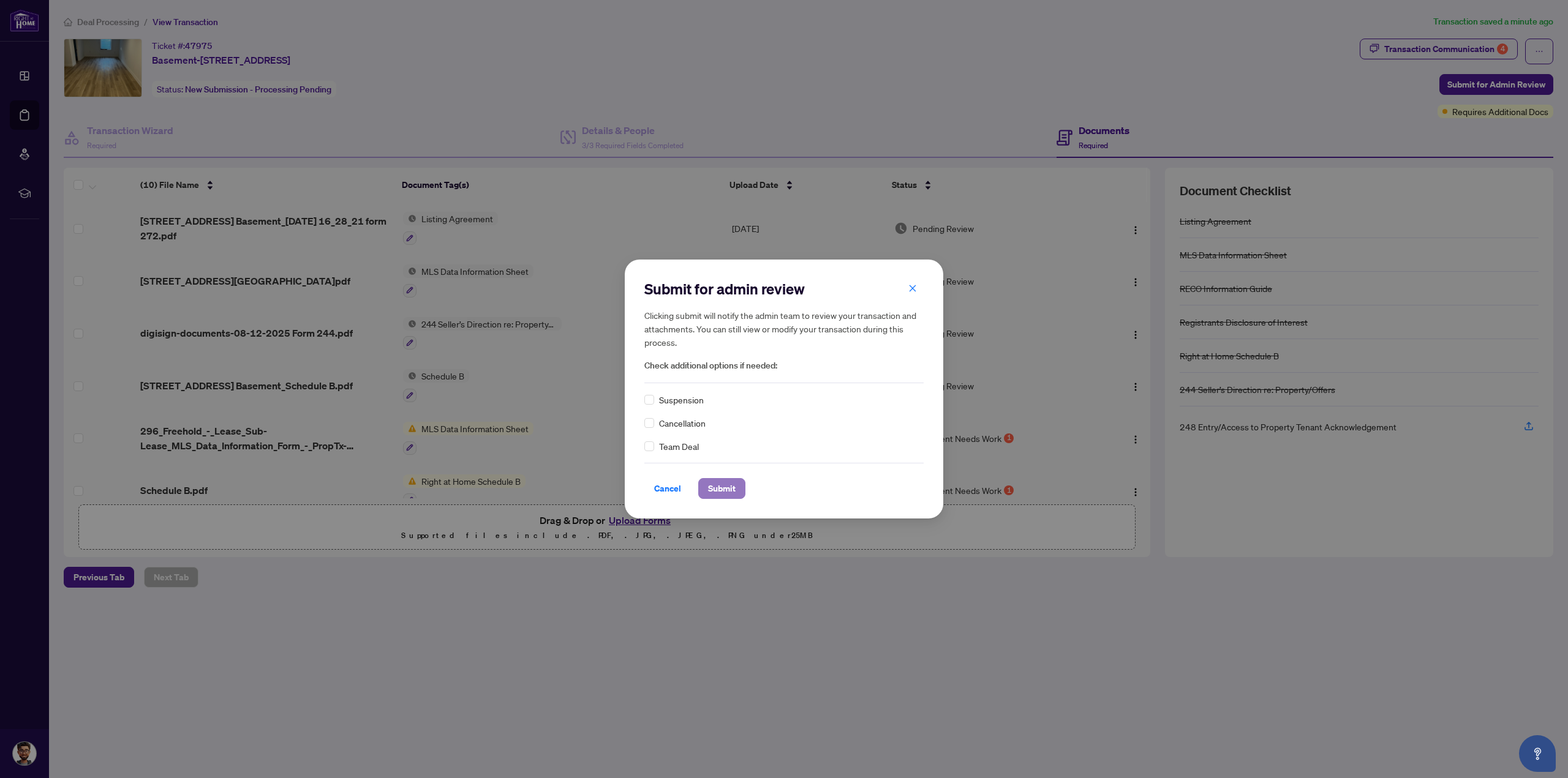
click at [721, 488] on span "Submit" at bounding box center [721, 488] width 27 height 19
